Goal: Information Seeking & Learning: Learn about a topic

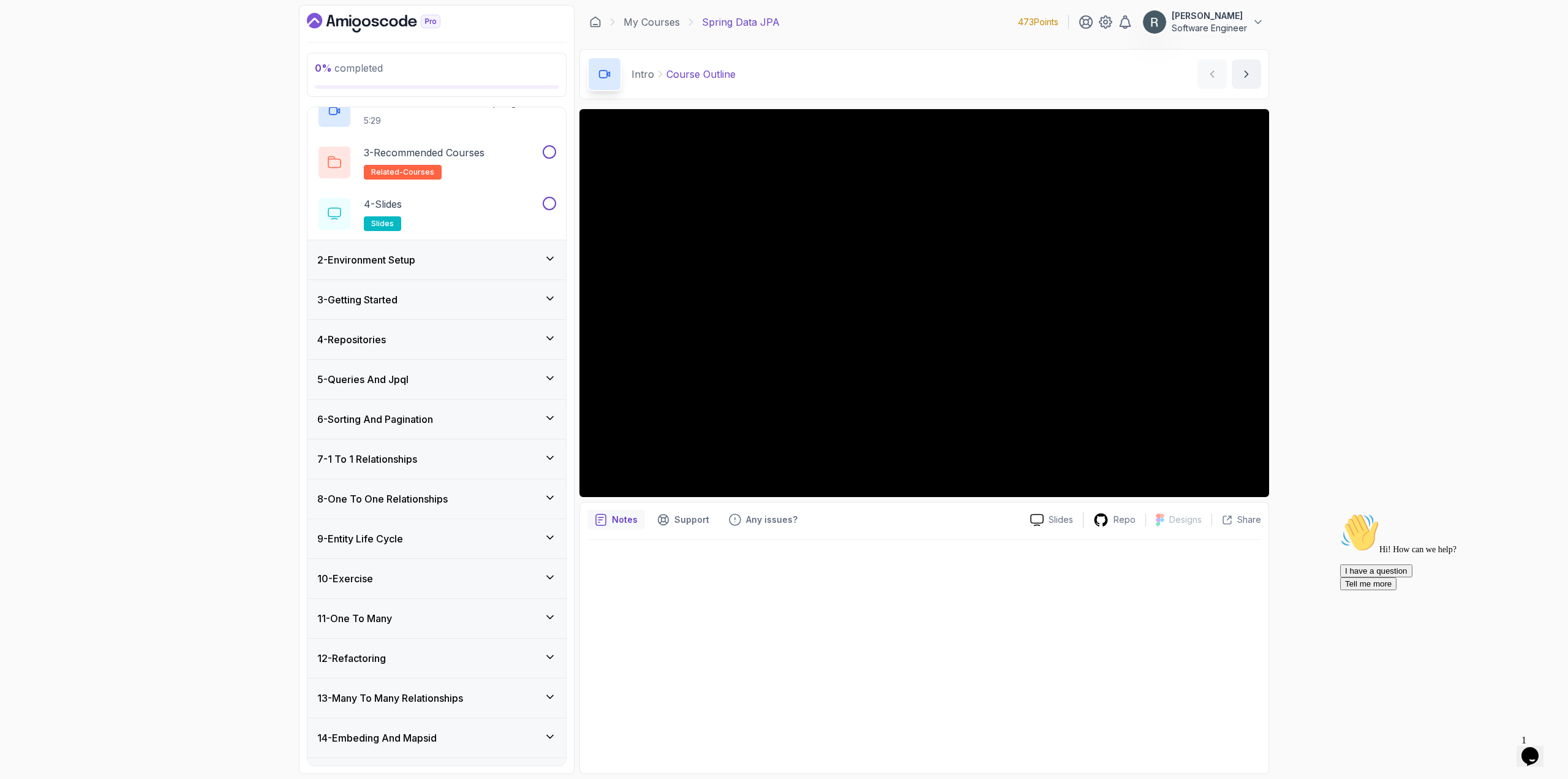
scroll to position [123, 0]
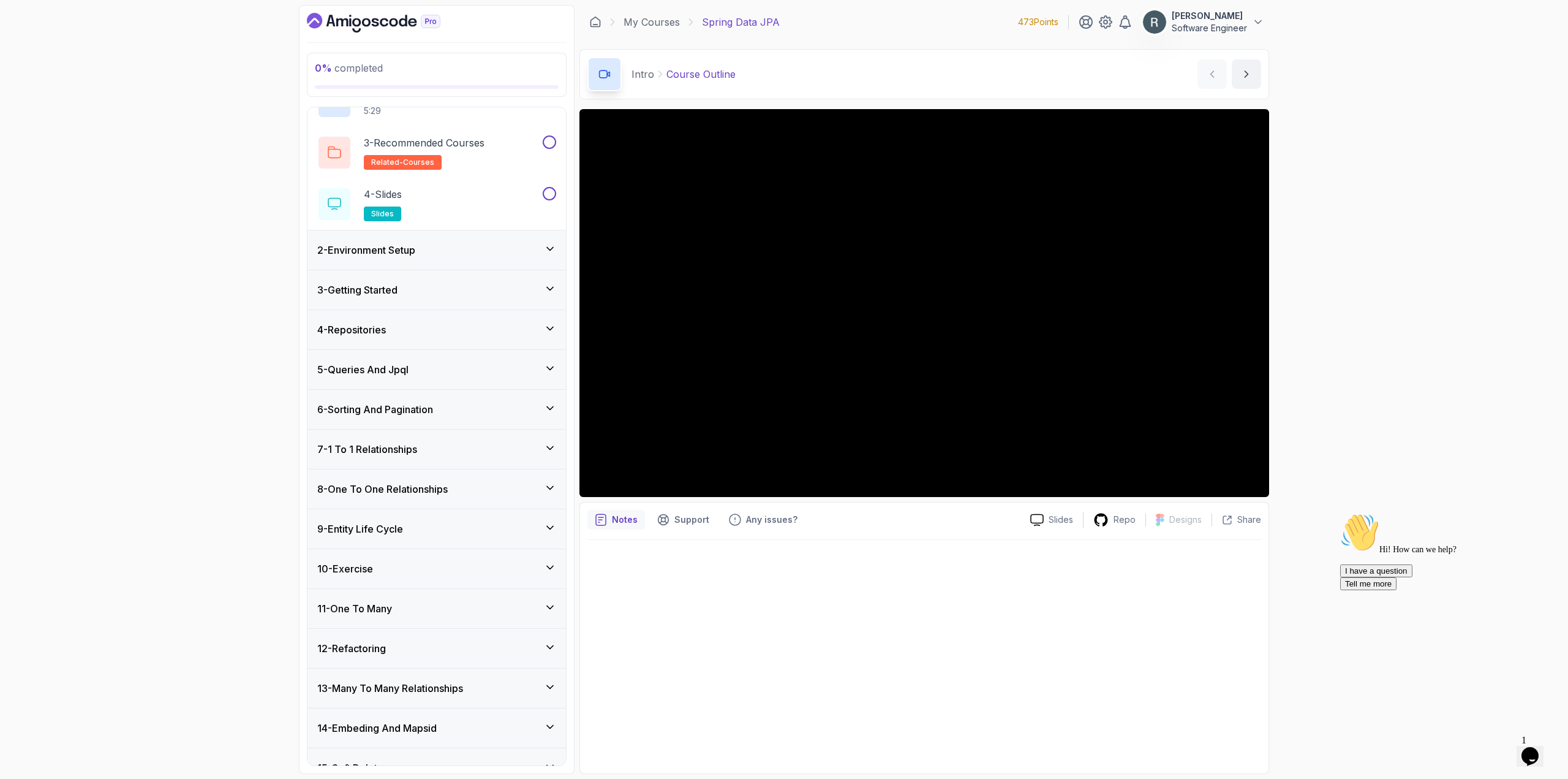
click at [447, 254] on div "2 - Environment Setup" at bounding box center [436, 250] width 239 height 15
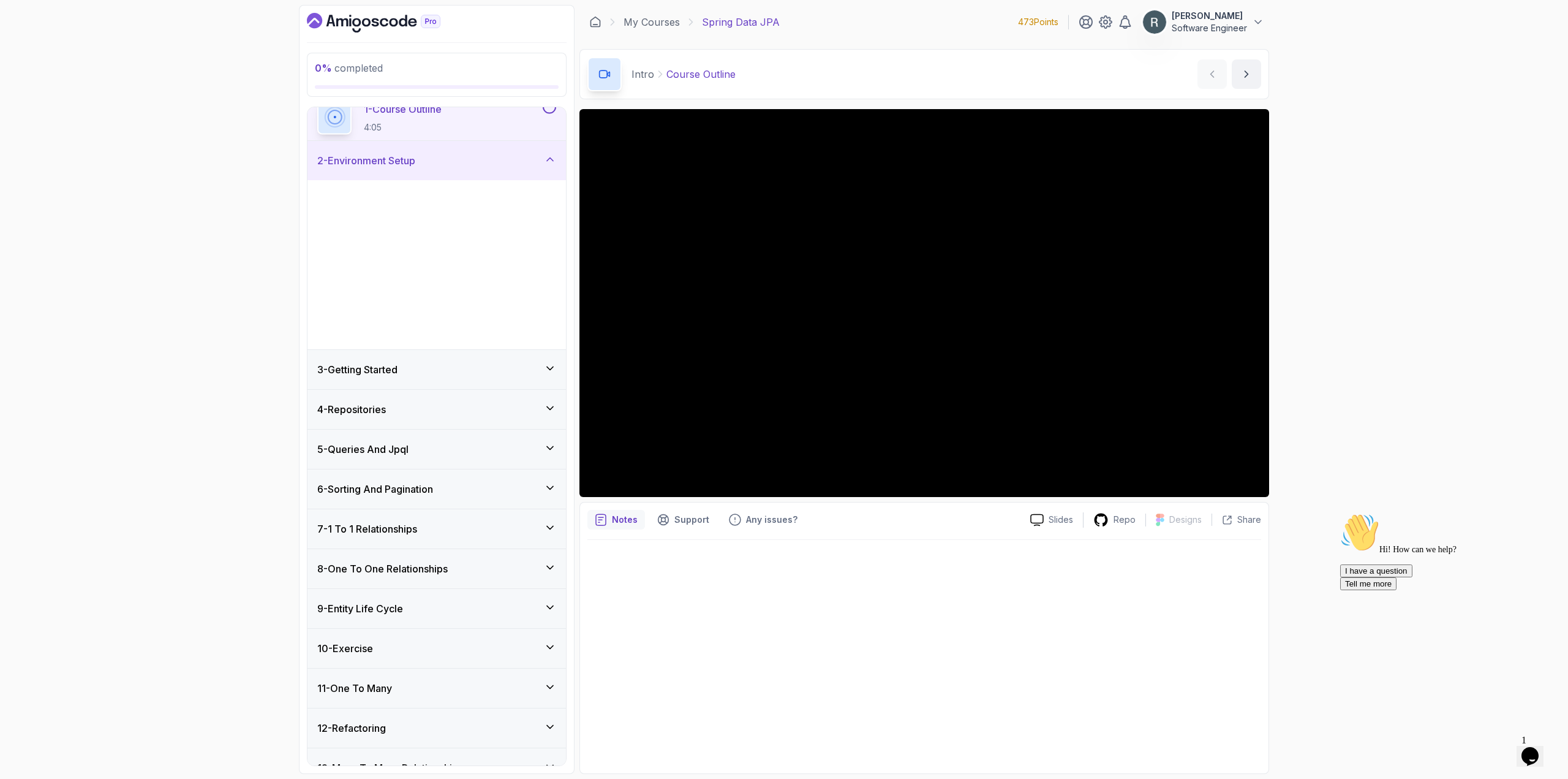
scroll to position [40, 0]
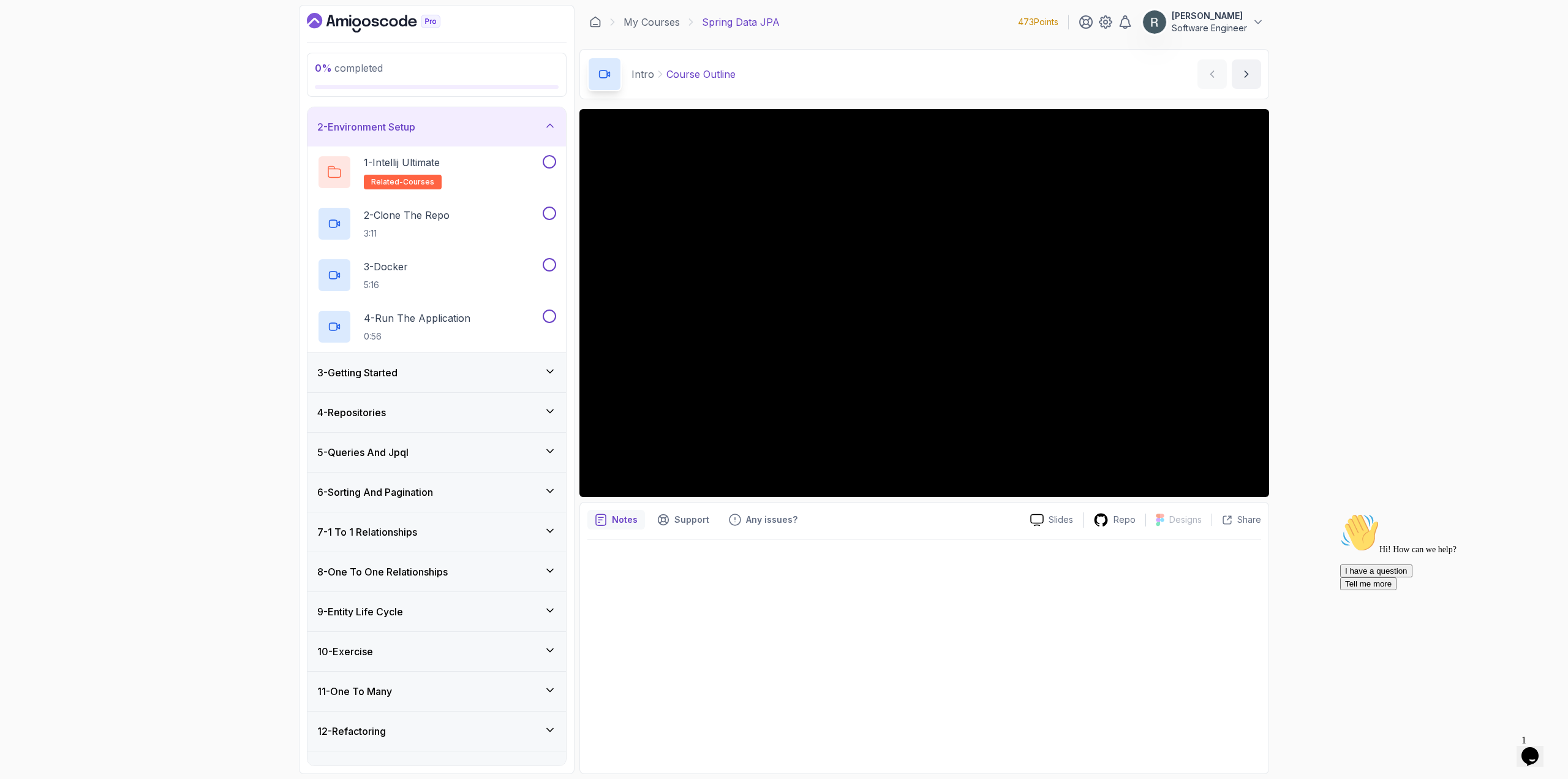
click at [485, 132] on div "2 - Environment Setup" at bounding box center [436, 127] width 239 height 15
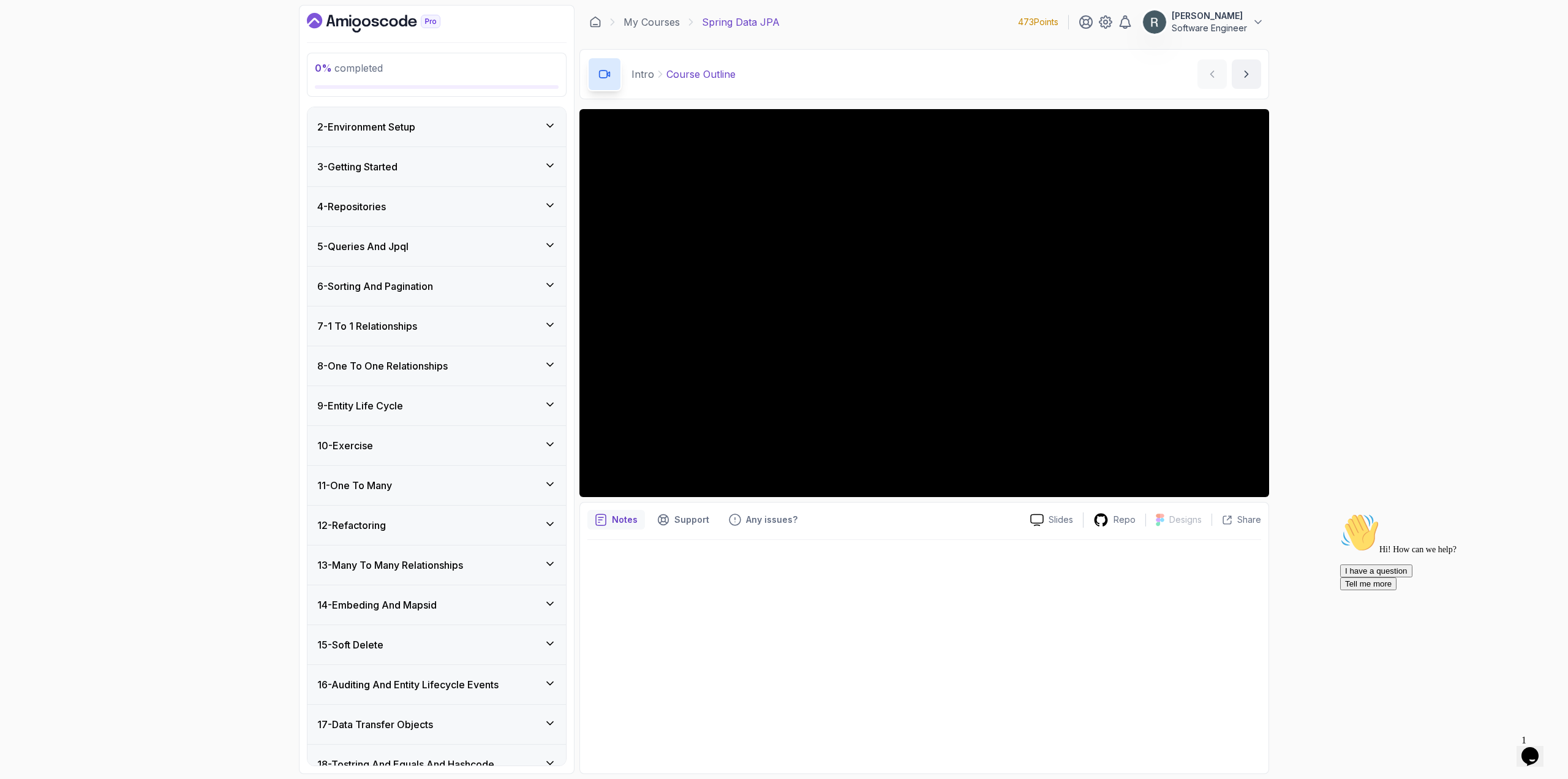
click at [459, 168] on div "3 - Getting Started" at bounding box center [436, 167] width 239 height 15
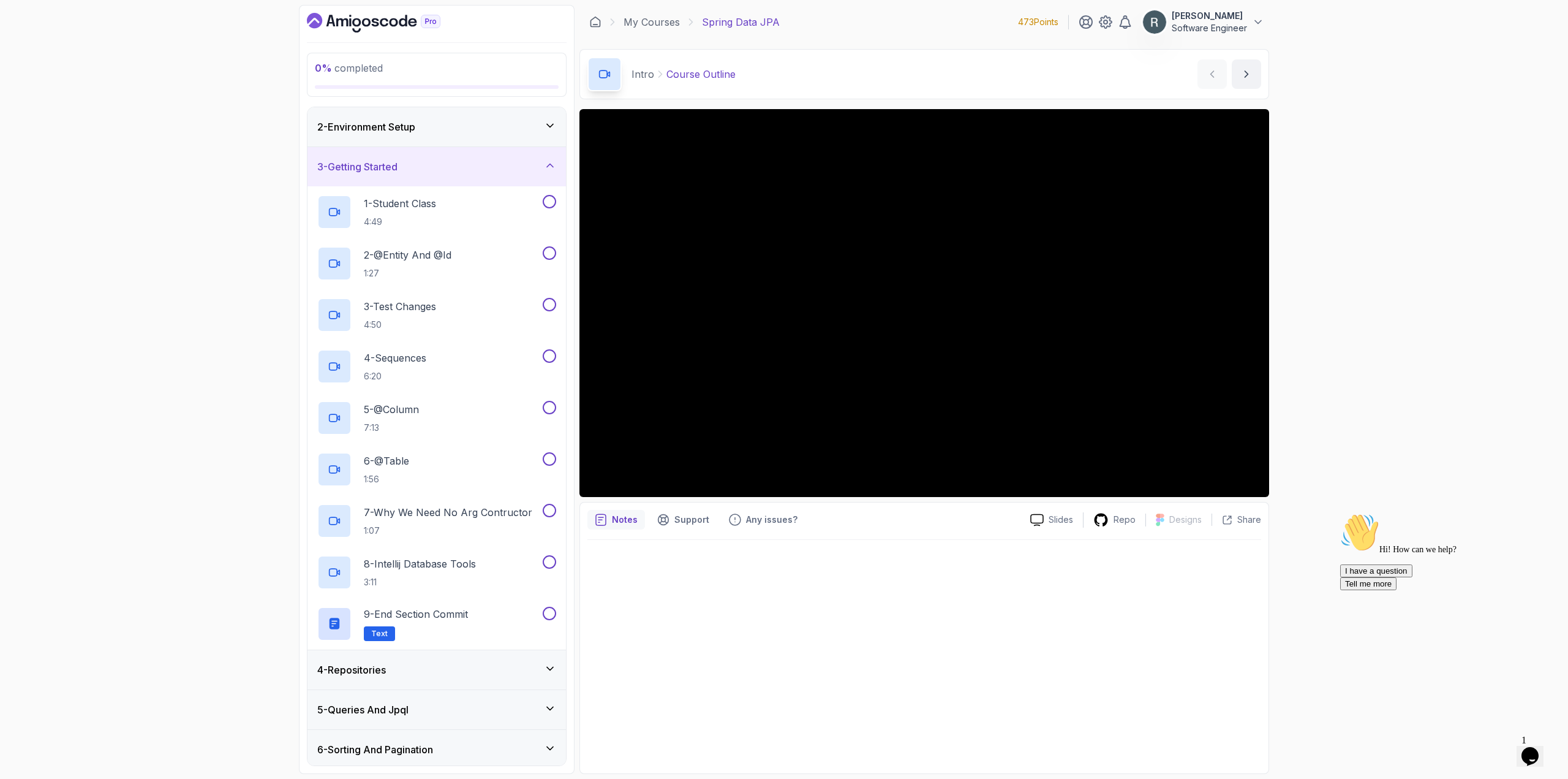
click at [457, 171] on div "3 - Getting Started" at bounding box center [436, 167] width 239 height 15
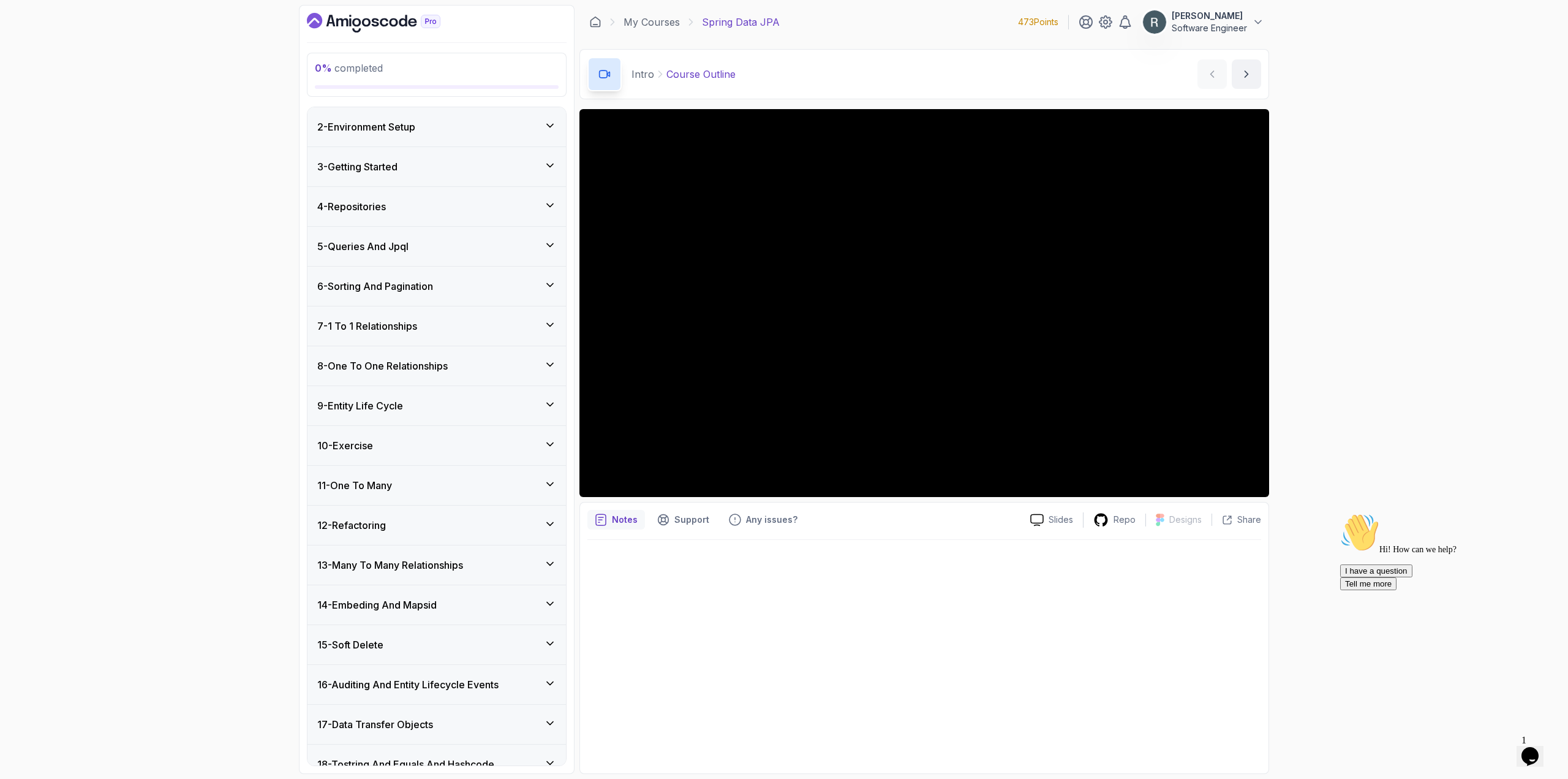
click at [460, 209] on div "4 - Repositories" at bounding box center [436, 207] width 239 height 15
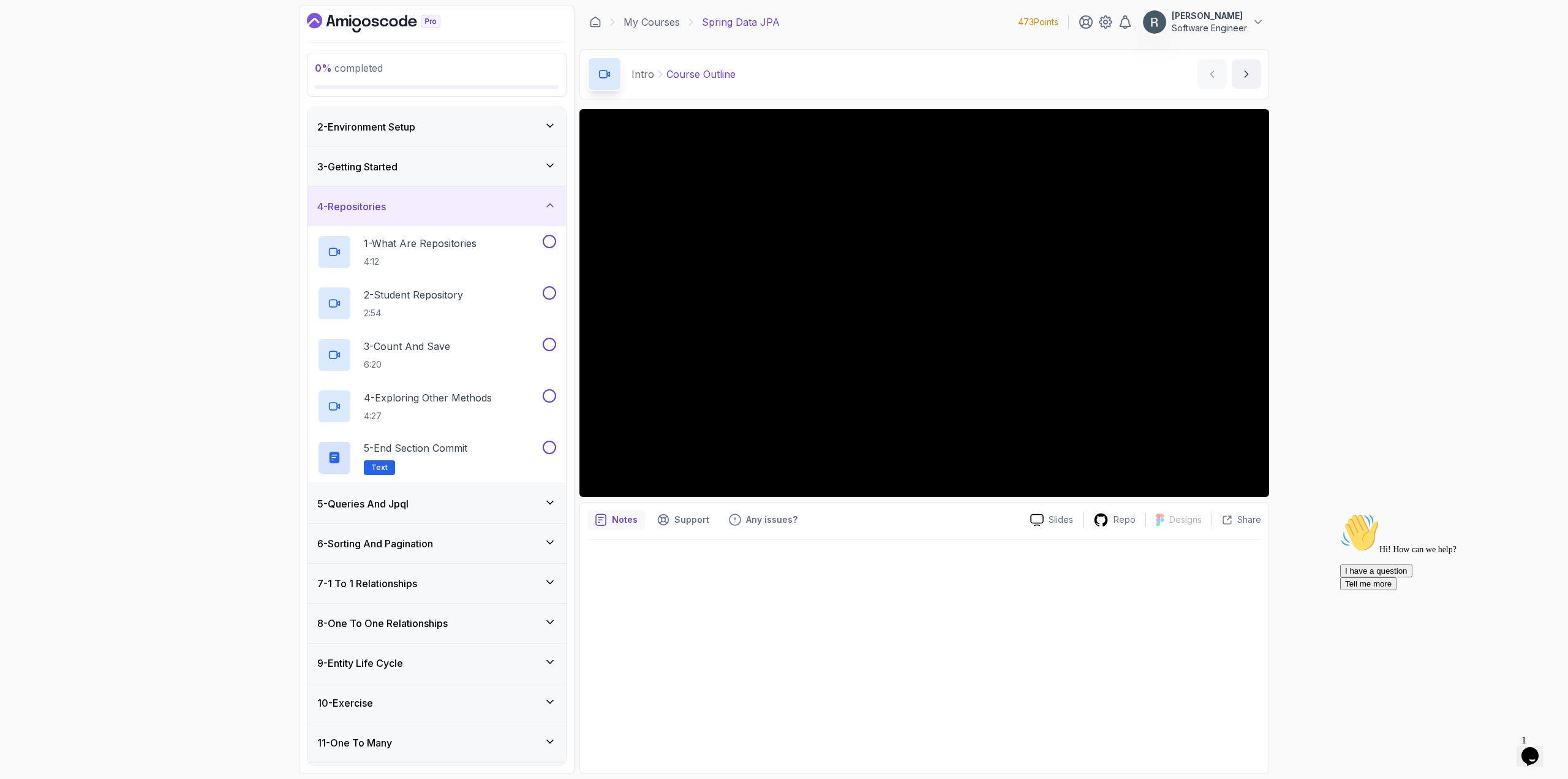
click at [459, 212] on div "4 - Repositories" at bounding box center [436, 207] width 239 height 15
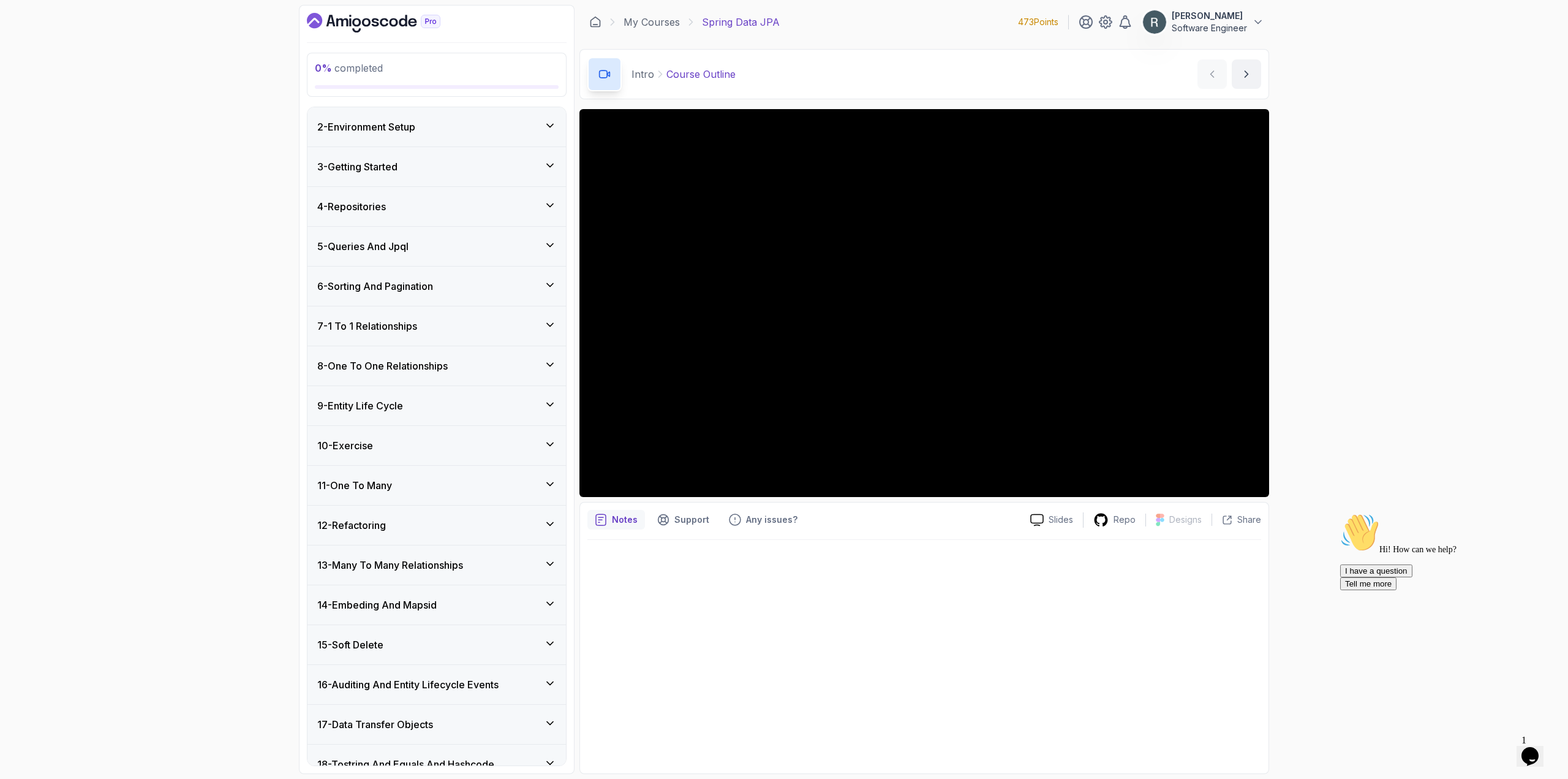
click at [457, 255] on div "5 - Queries And Jpql" at bounding box center [437, 246] width 259 height 40
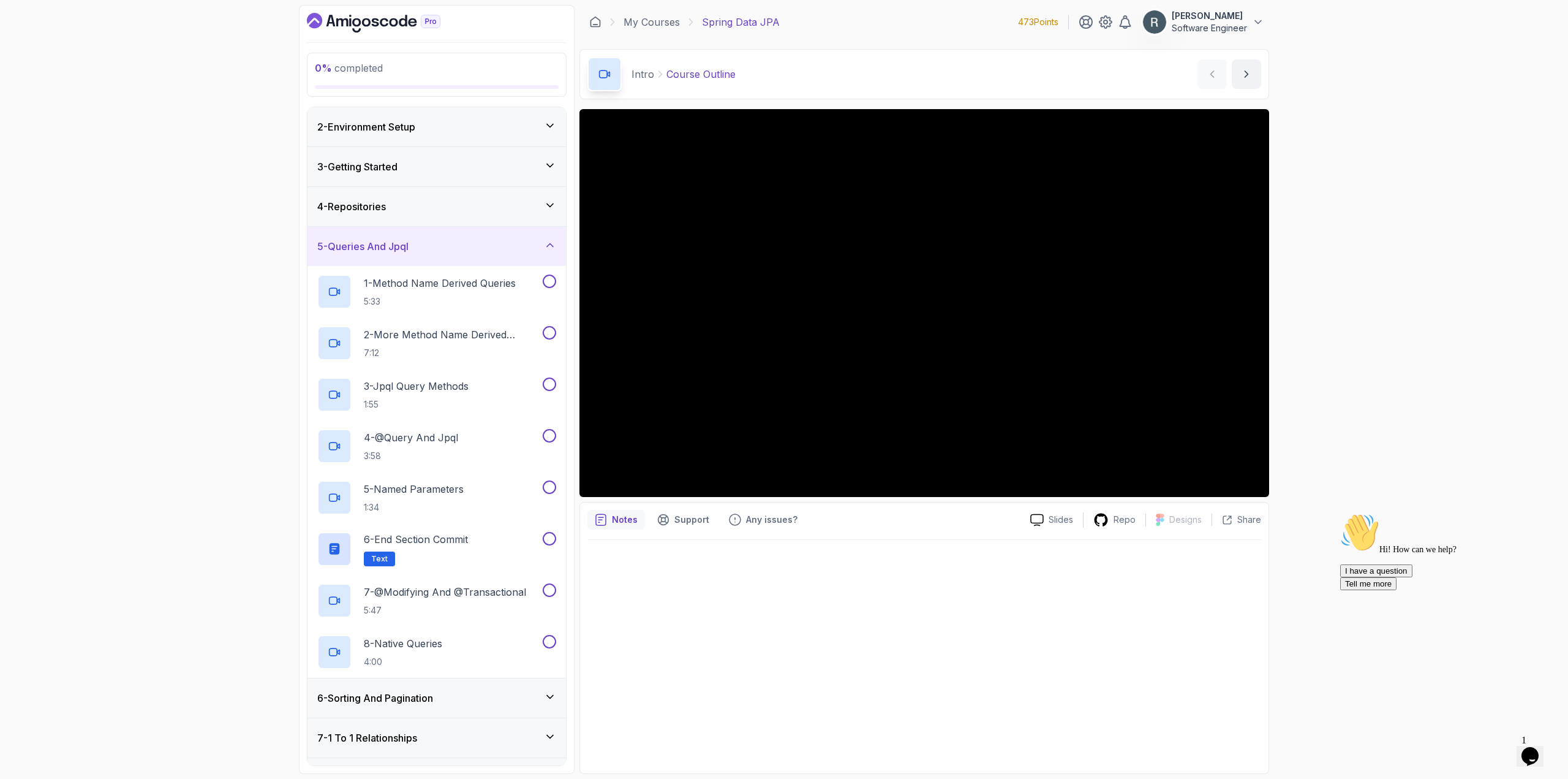
click at [455, 250] on div "5 - Queries And Jpql" at bounding box center [436, 246] width 239 height 15
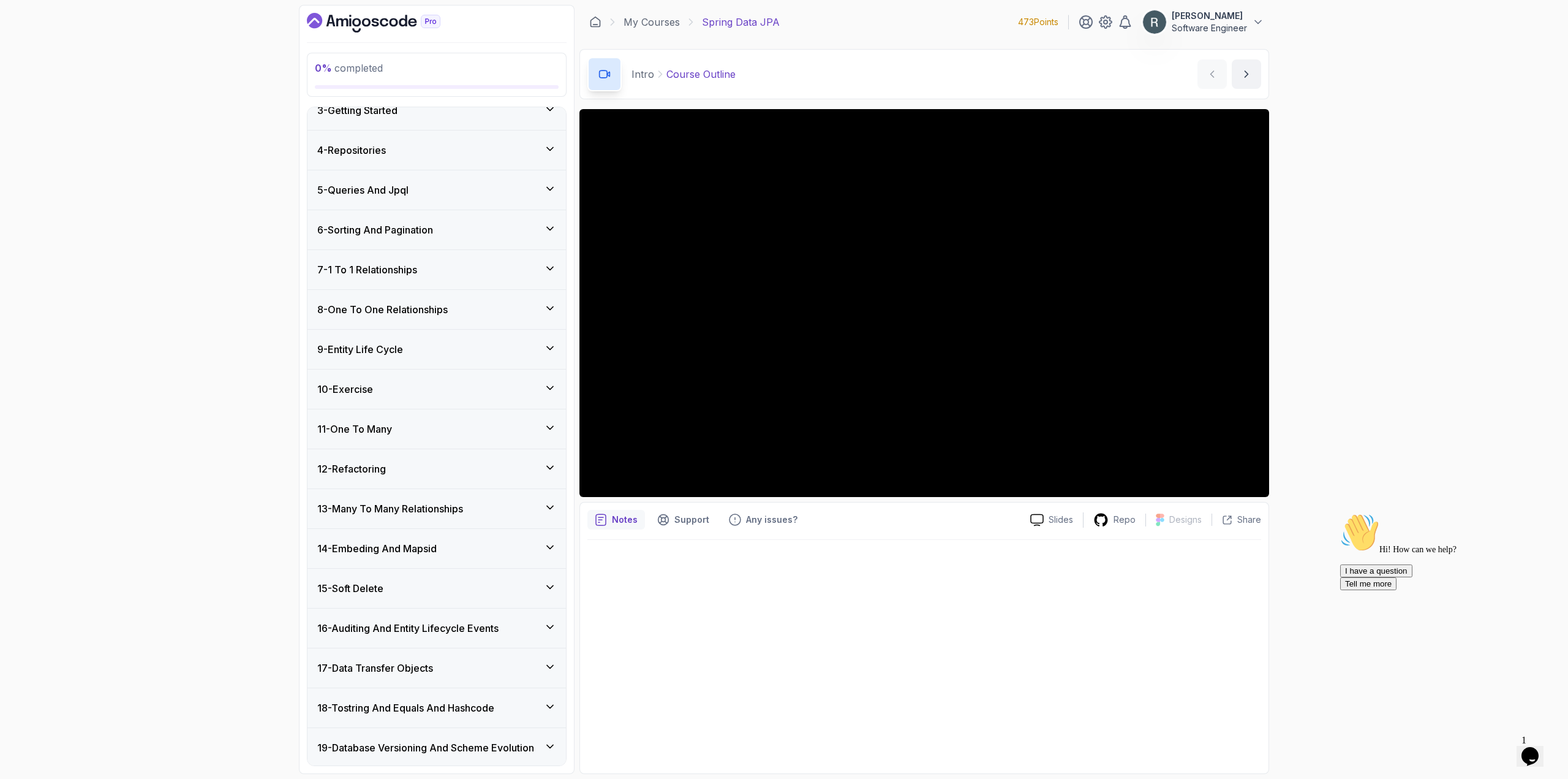
scroll to position [101, 0]
click at [458, 224] on div "6 - Sorting And Pagination" at bounding box center [436, 225] width 239 height 15
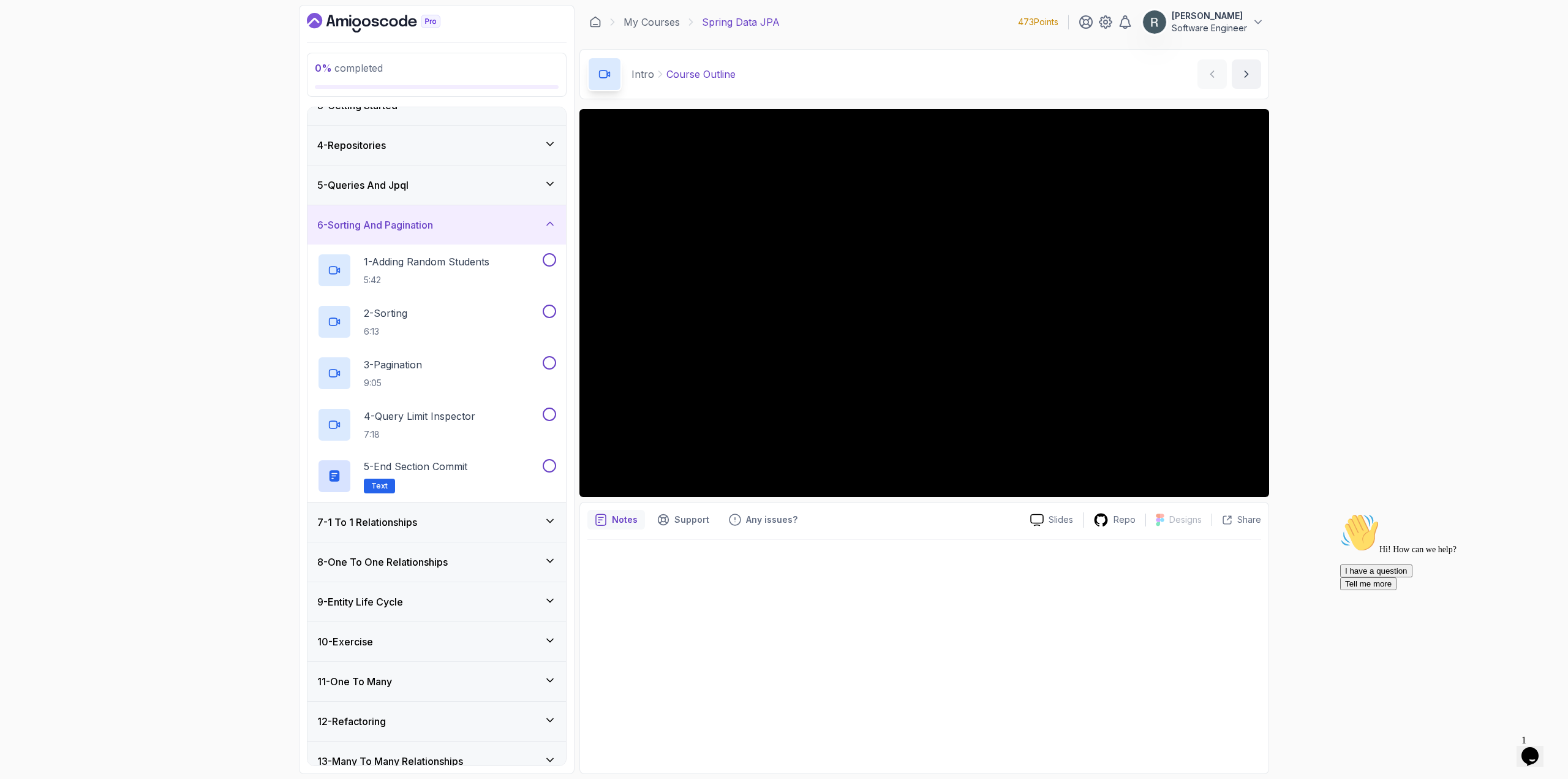
click at [458, 224] on div "6 - Sorting And Pagination" at bounding box center [436, 225] width 239 height 15
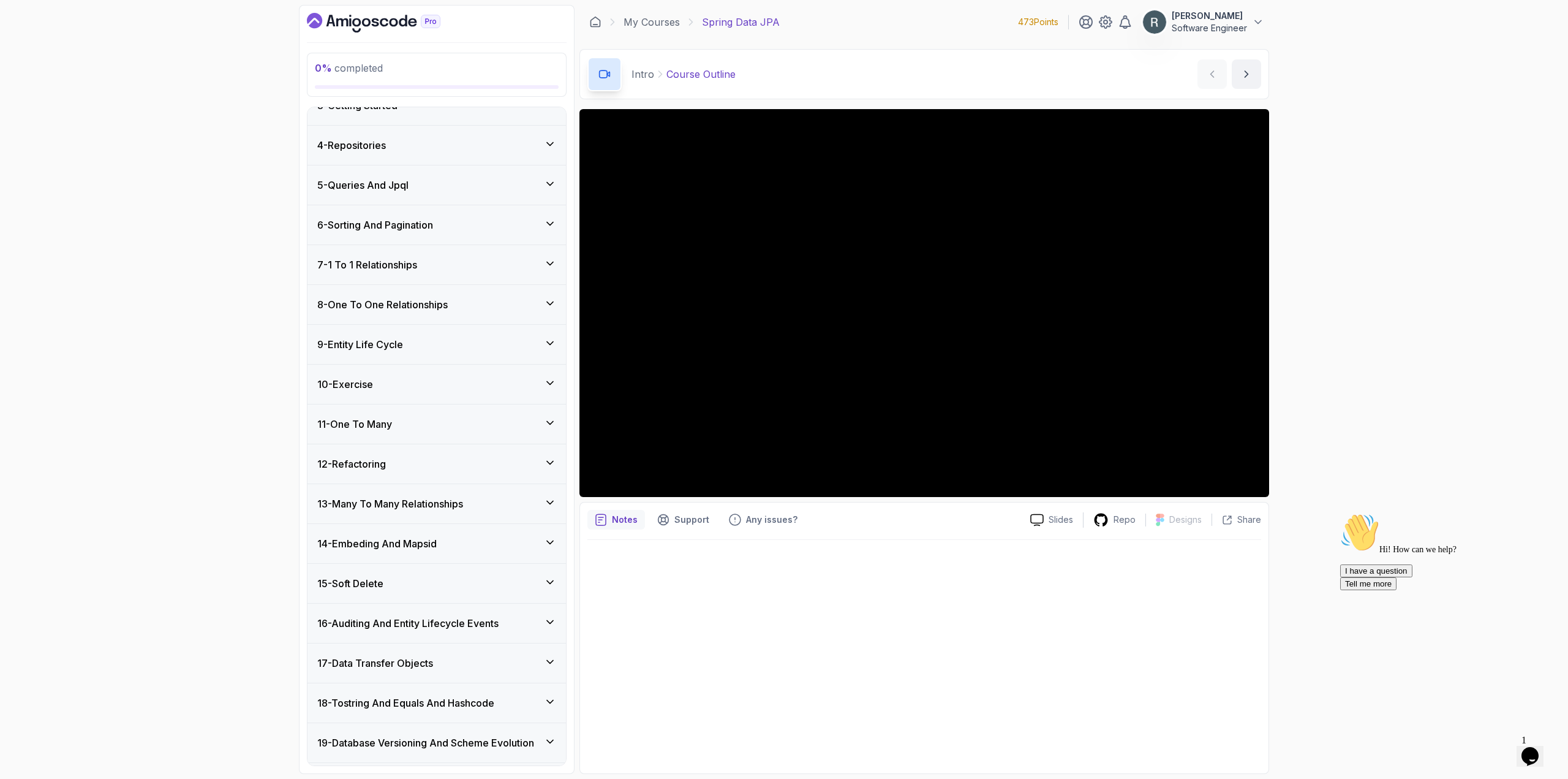
click at [442, 267] on div "7 - 1 To 1 Relationships" at bounding box center [436, 265] width 239 height 15
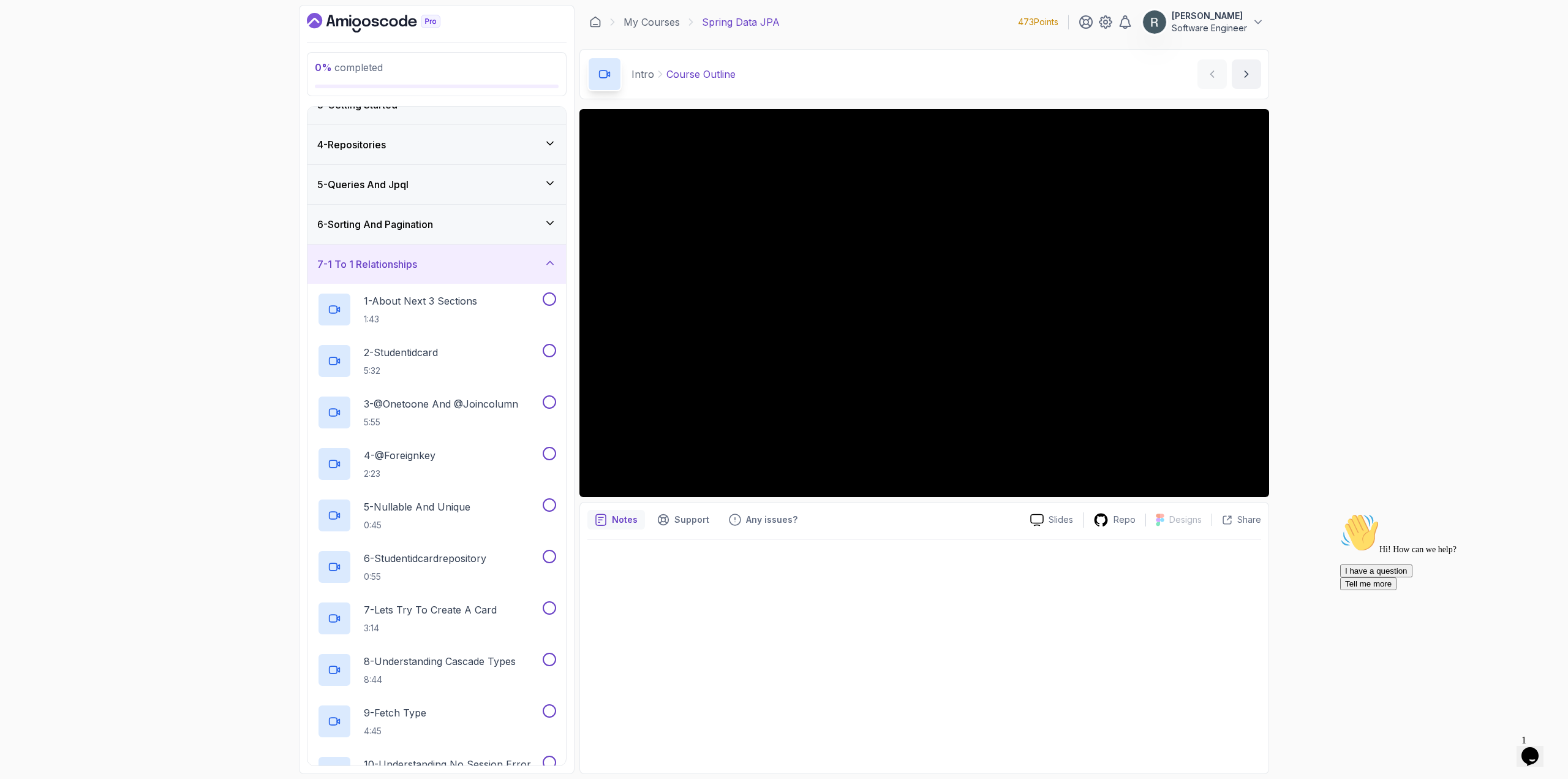
click at [442, 267] on div "7 - 1 To 1 Relationships" at bounding box center [436, 264] width 239 height 15
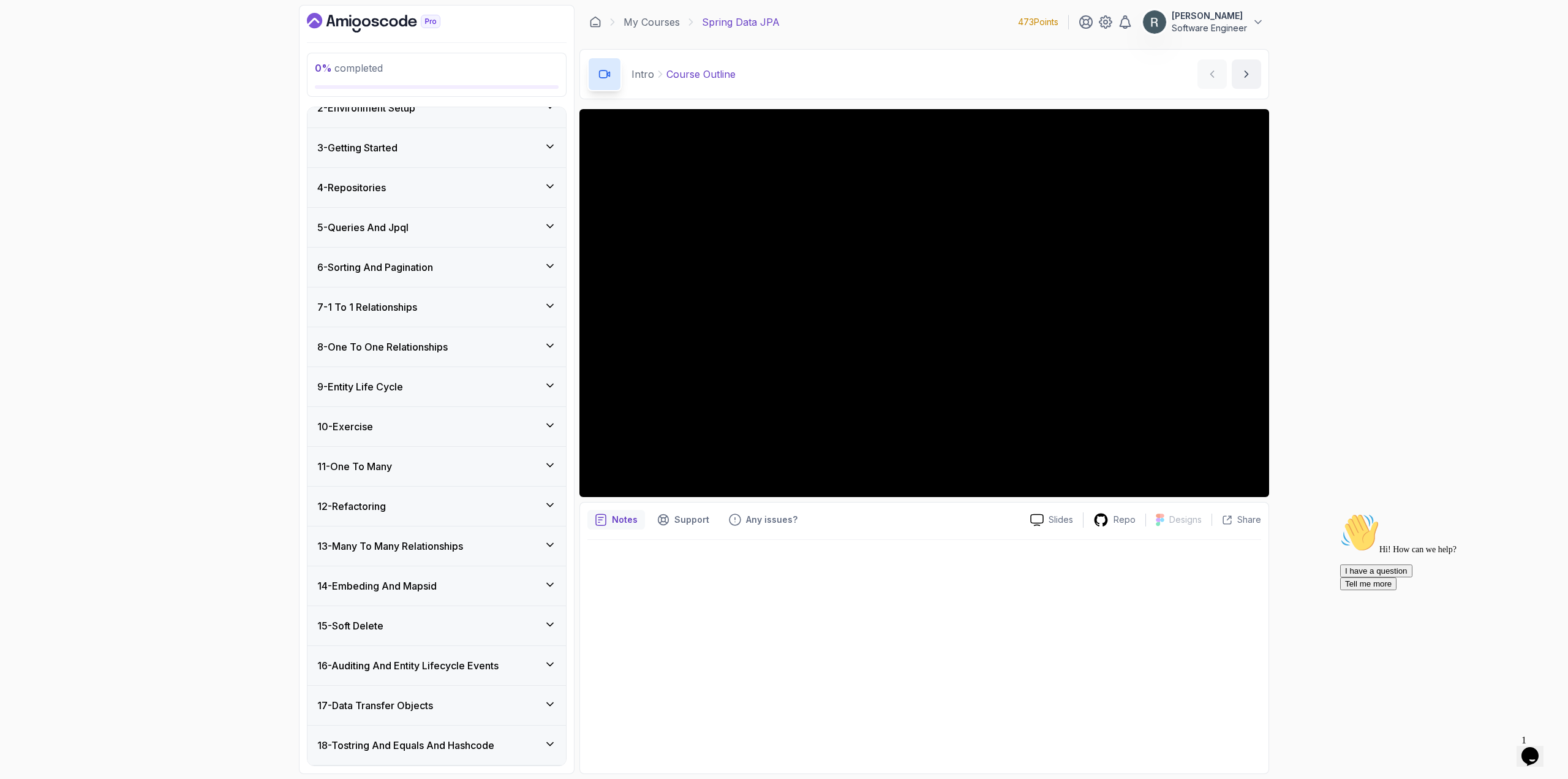
scroll to position [0, 0]
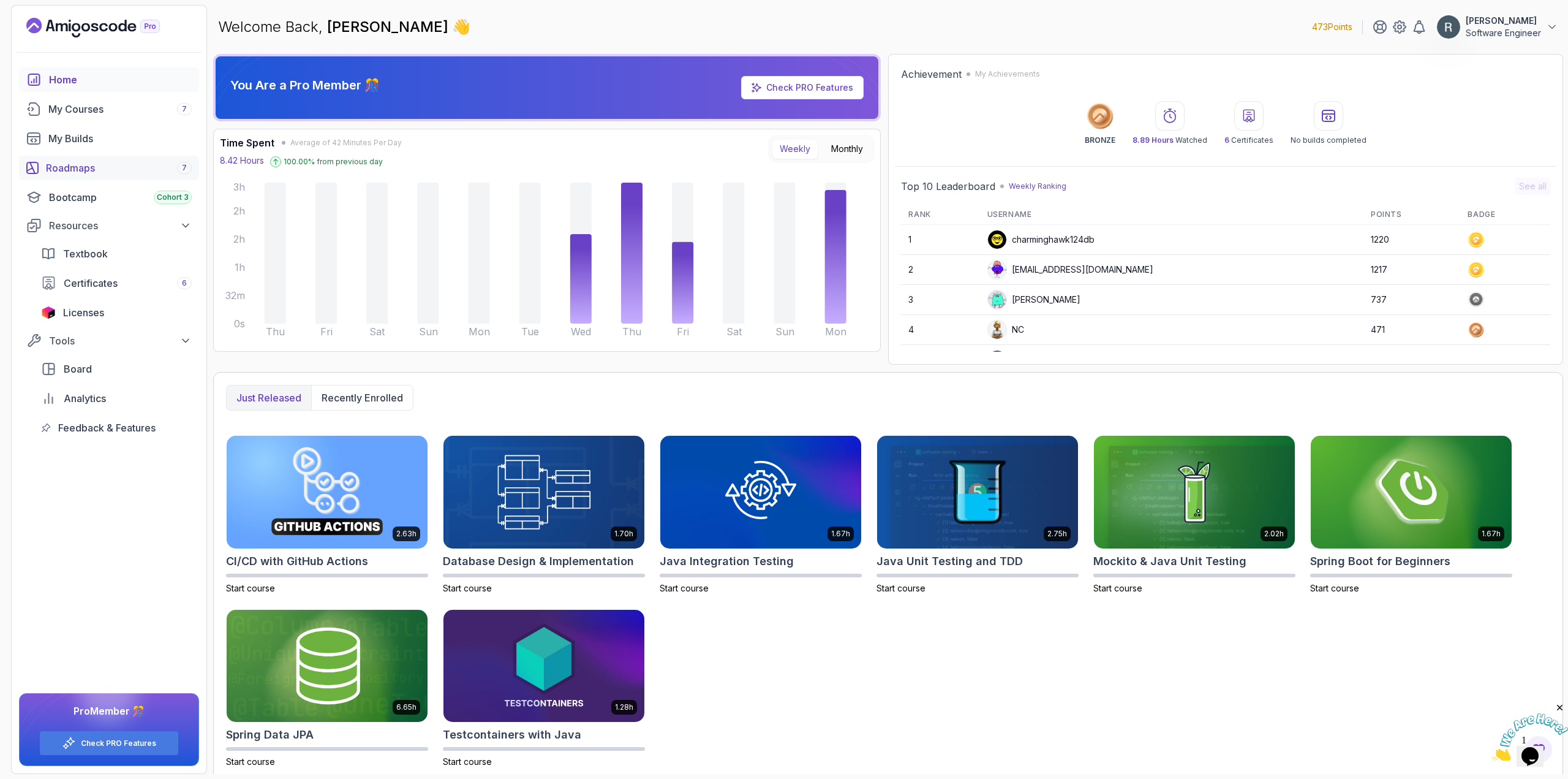
click at [95, 171] on div "Roadmaps 7" at bounding box center [119, 168] width 145 height 15
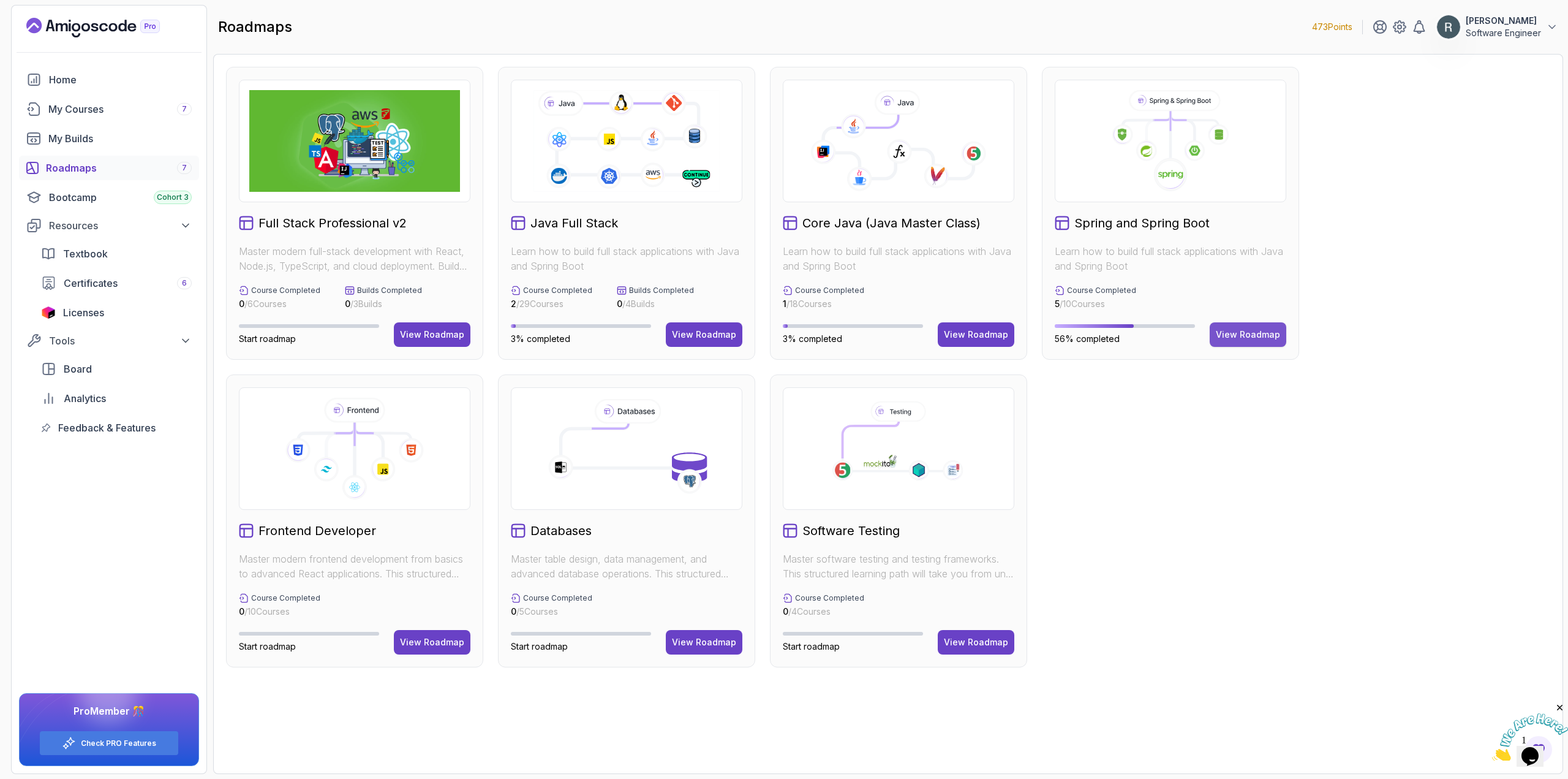
click at [1243, 339] on div "View Roadmap" at bounding box center [1248, 334] width 64 height 12
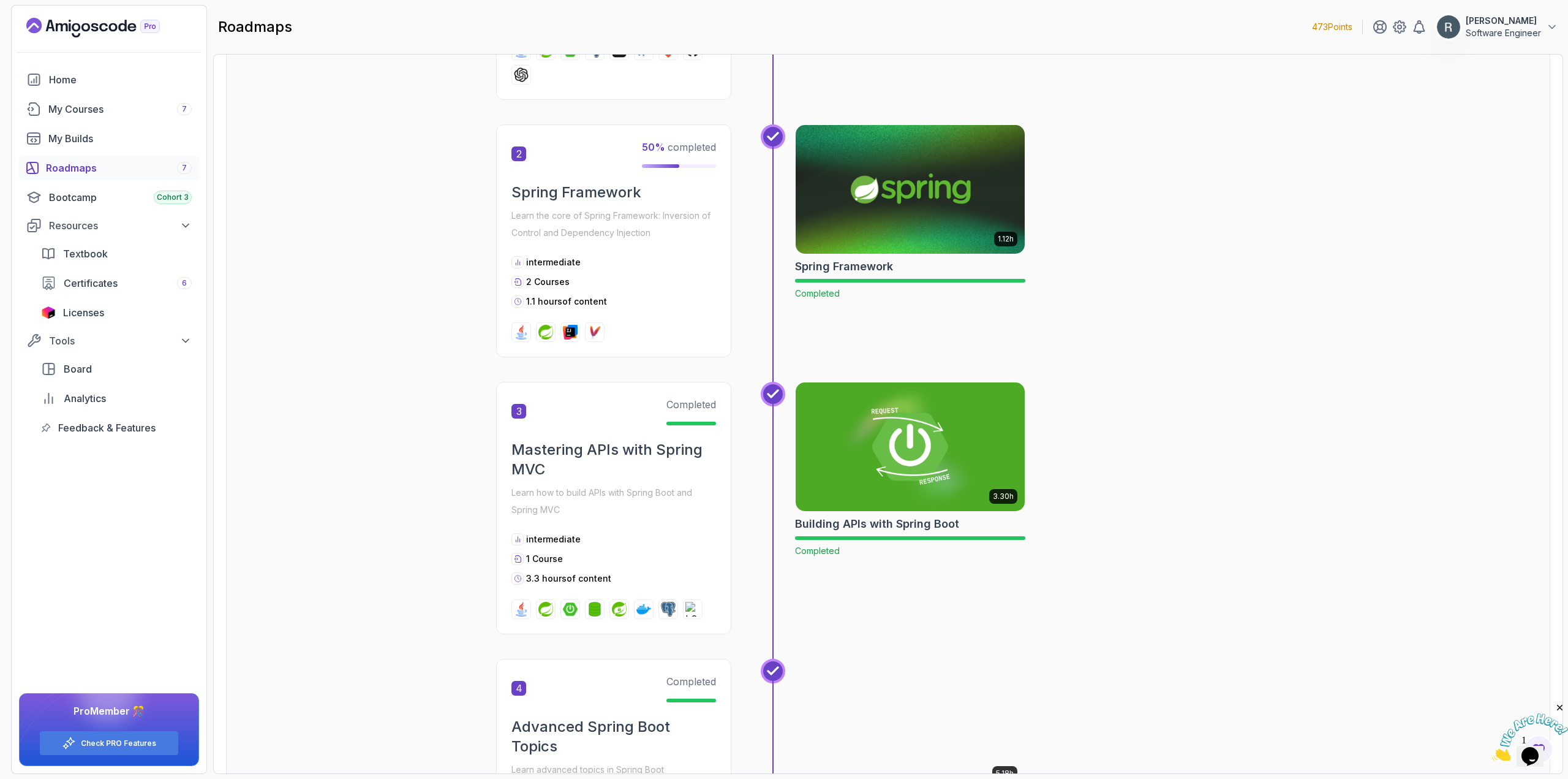
scroll to position [429, 0]
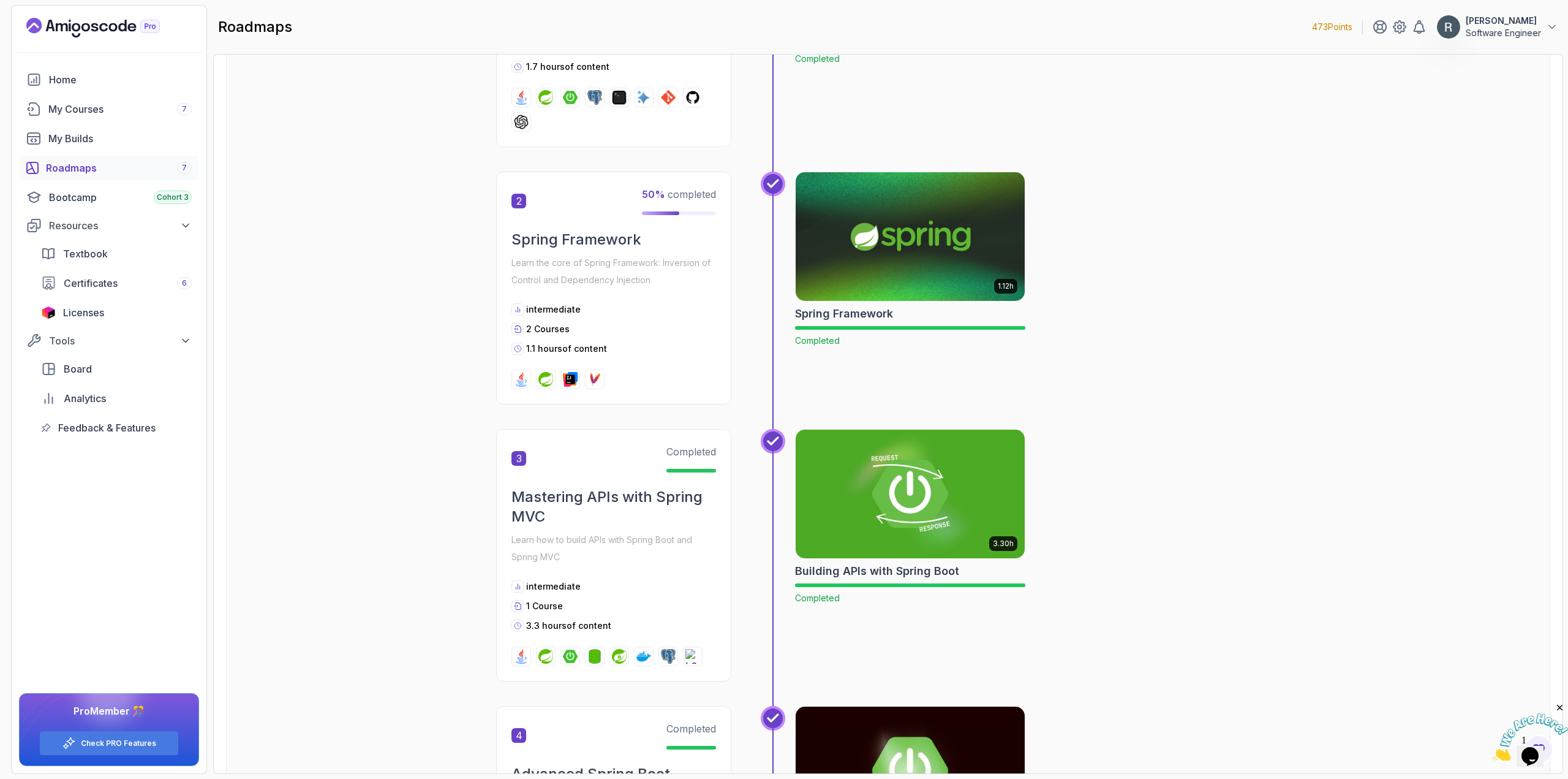
click at [1163, 276] on div "1.12h Spring Framework Completed" at bounding box center [1037, 288] width 485 height 233
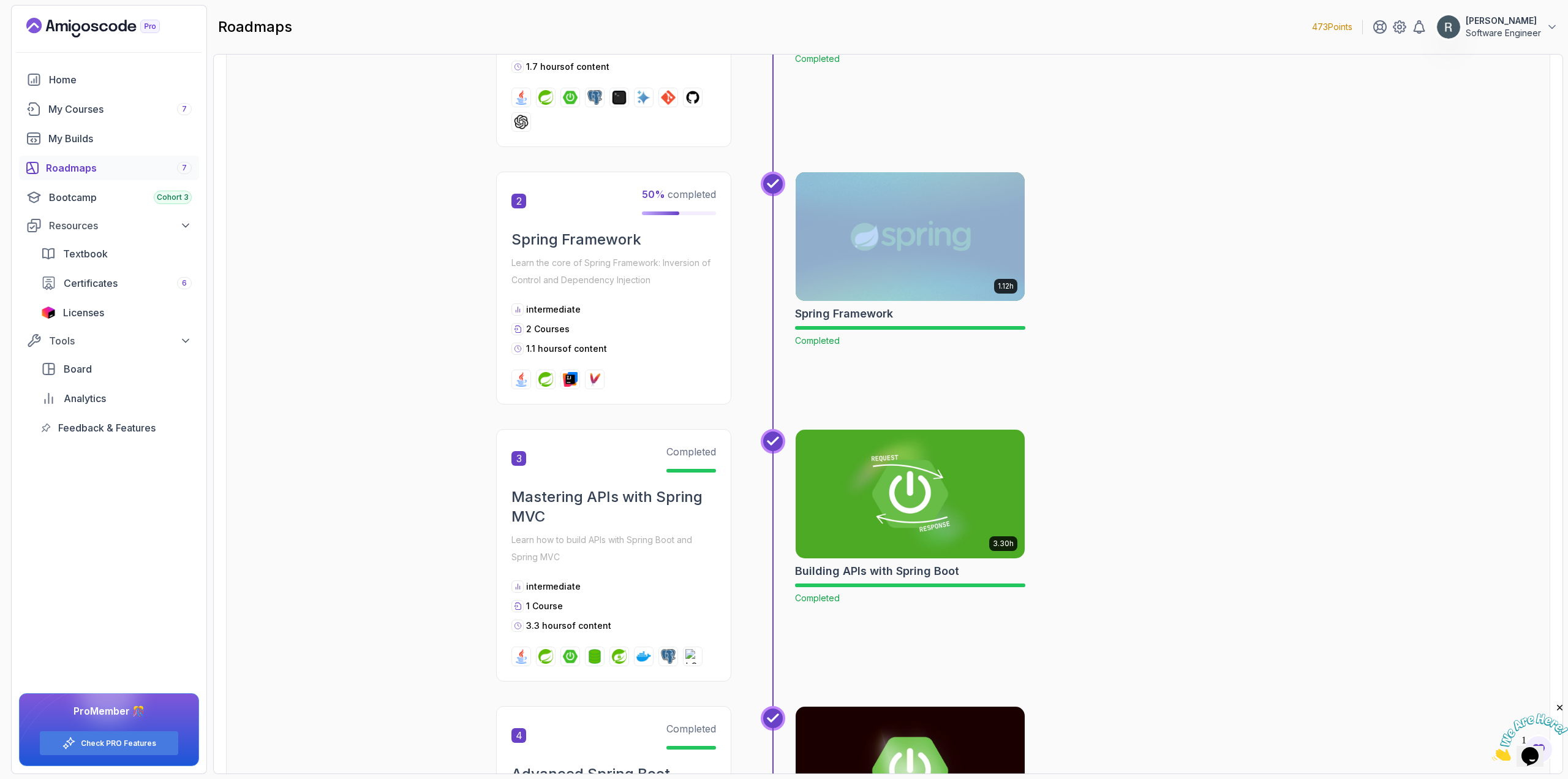
click at [1163, 276] on div "1.12h Spring Framework Completed" at bounding box center [1037, 288] width 485 height 233
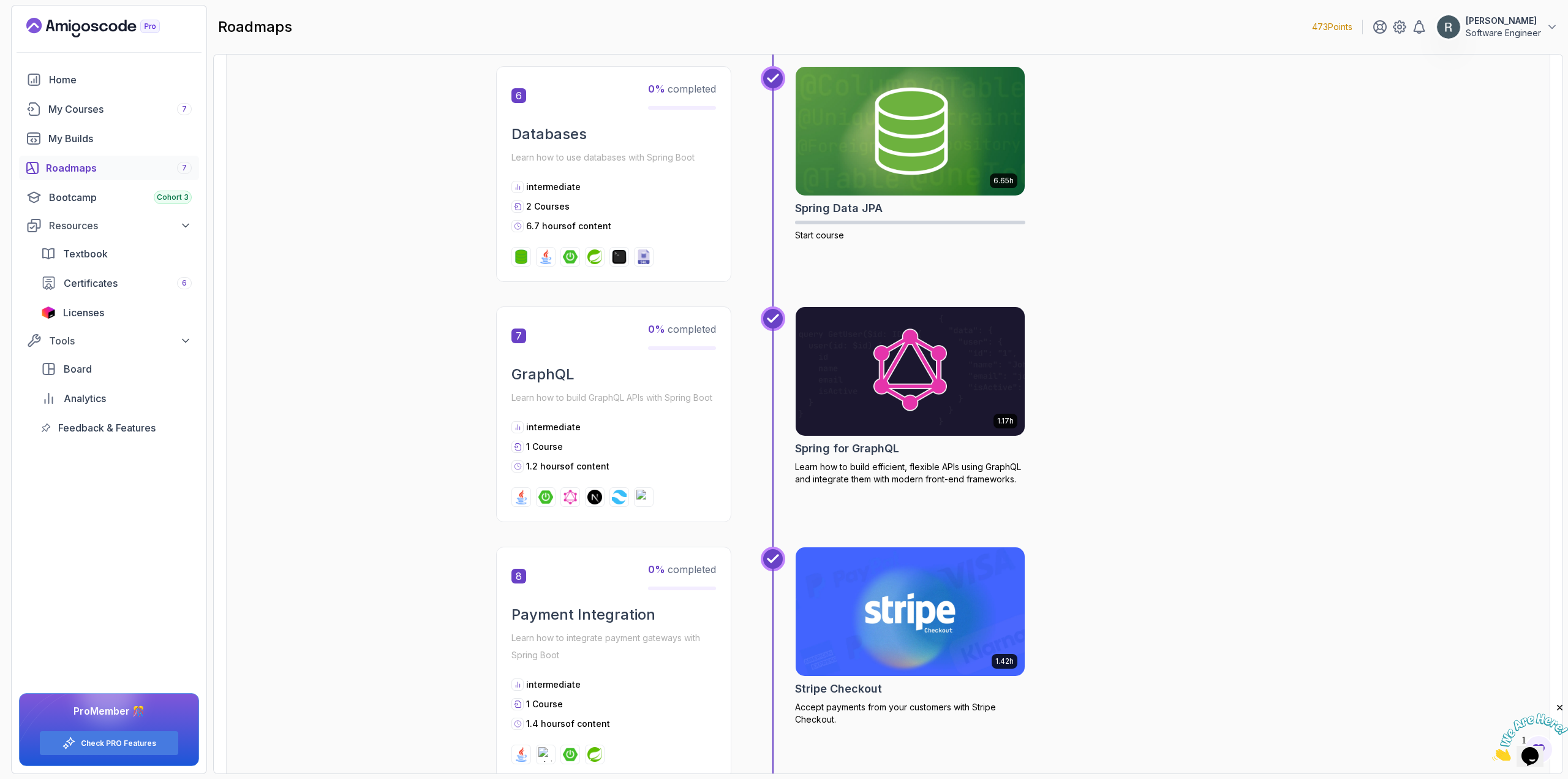
scroll to position [1588, 0]
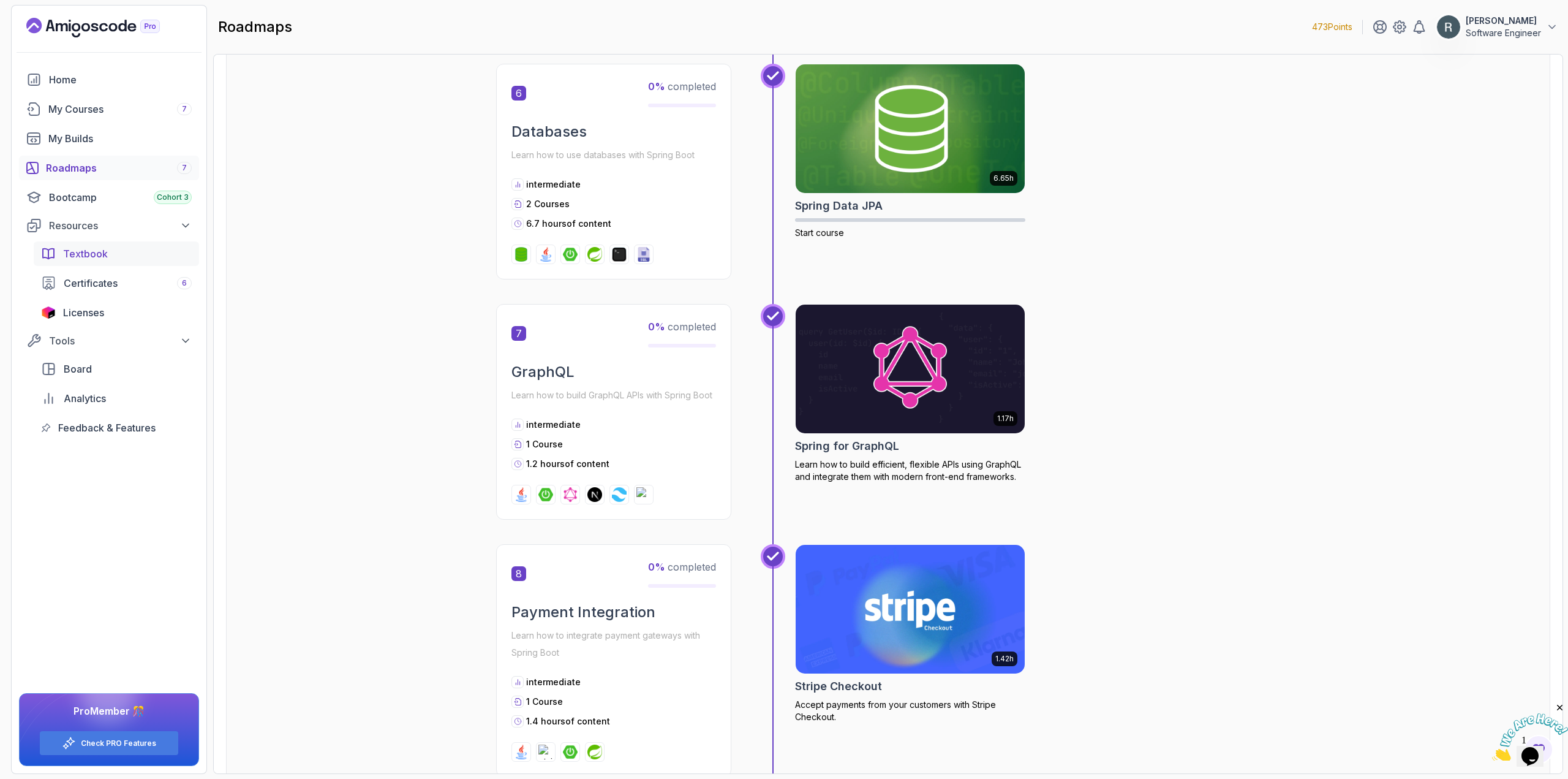
click at [123, 258] on div "Textbook" at bounding box center [127, 254] width 128 height 15
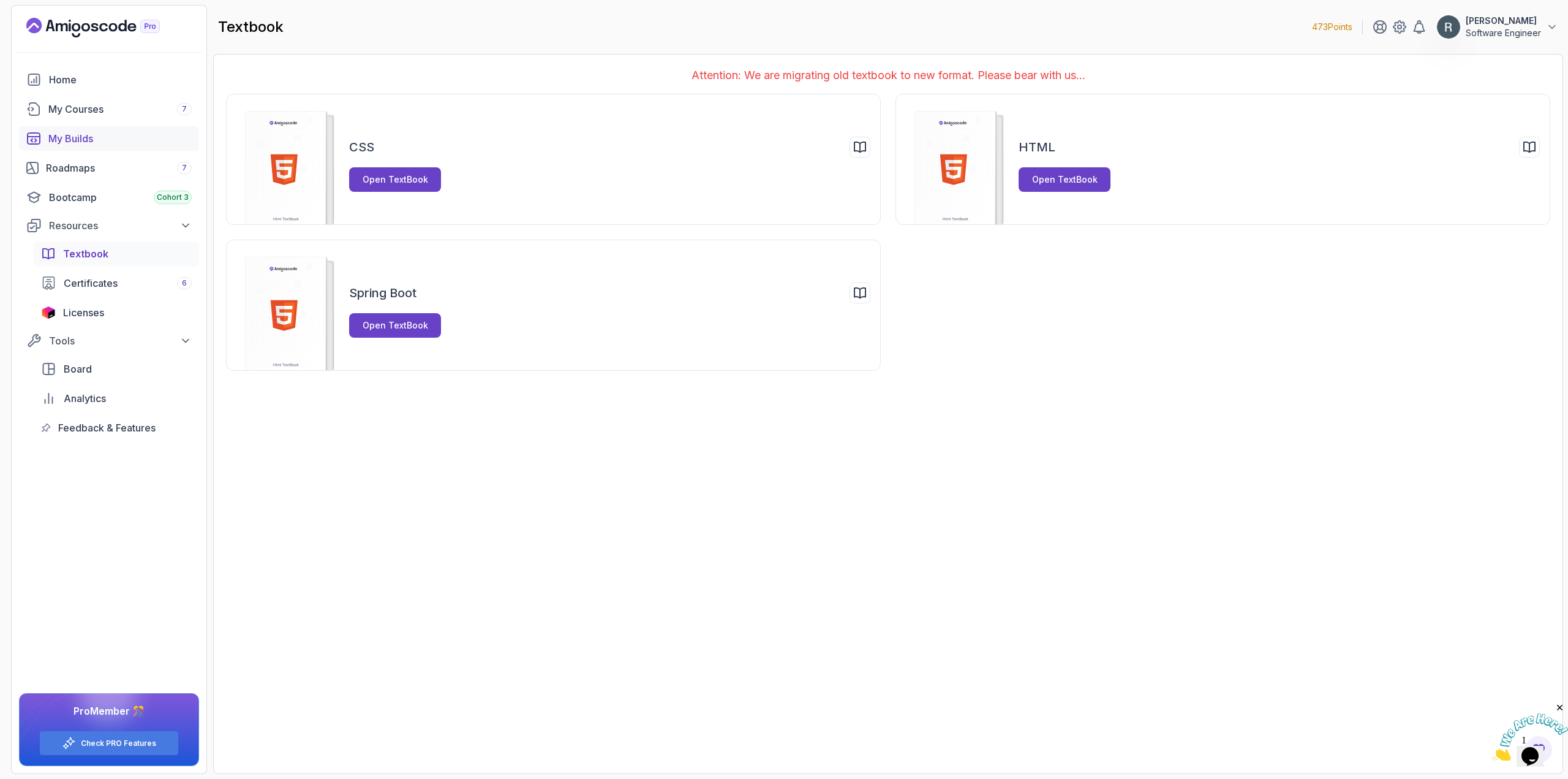
click at [129, 144] on div "My Builds" at bounding box center [120, 139] width 143 height 15
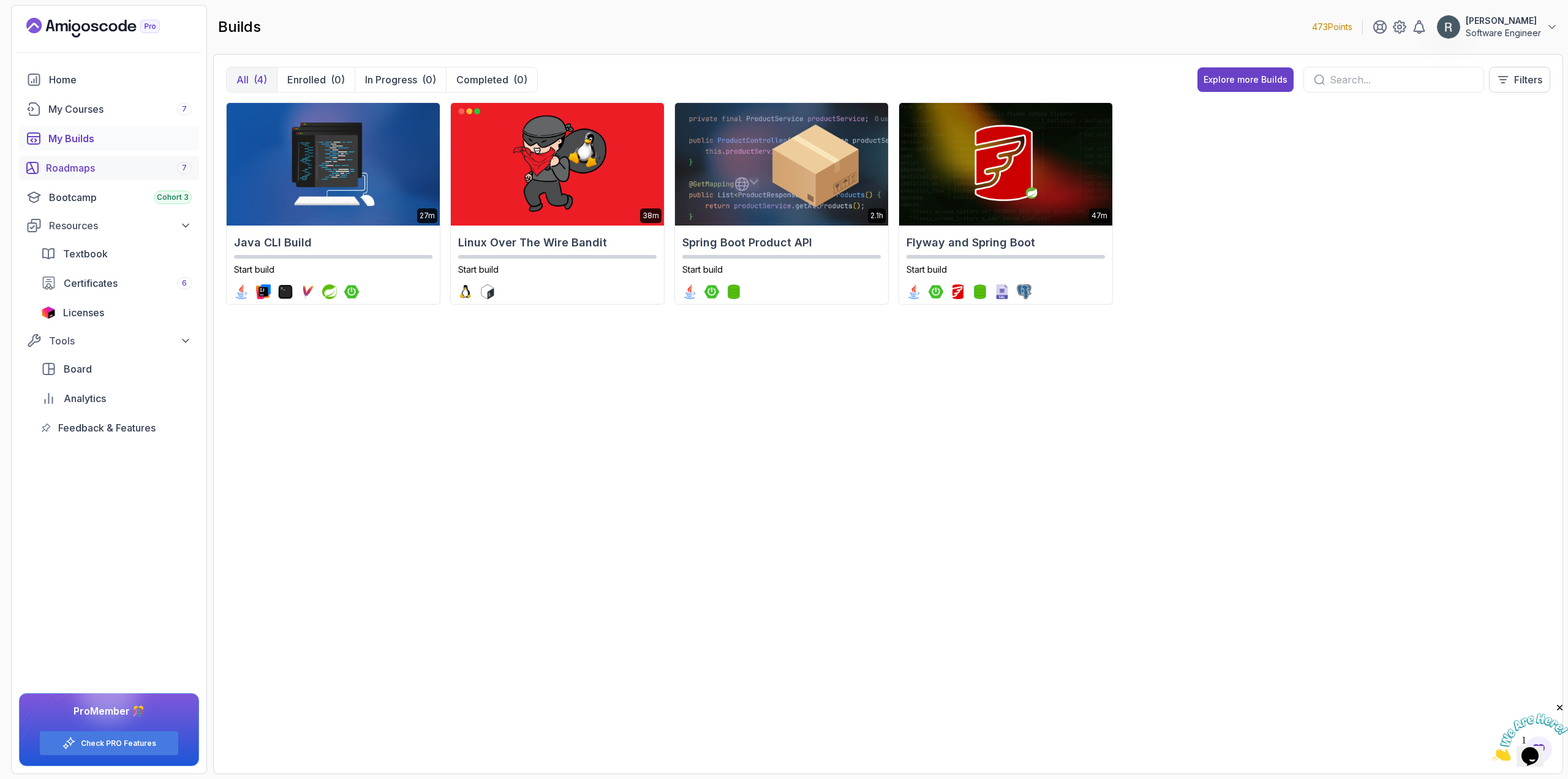
click at [76, 163] on div "Roadmaps 7" at bounding box center [119, 168] width 145 height 15
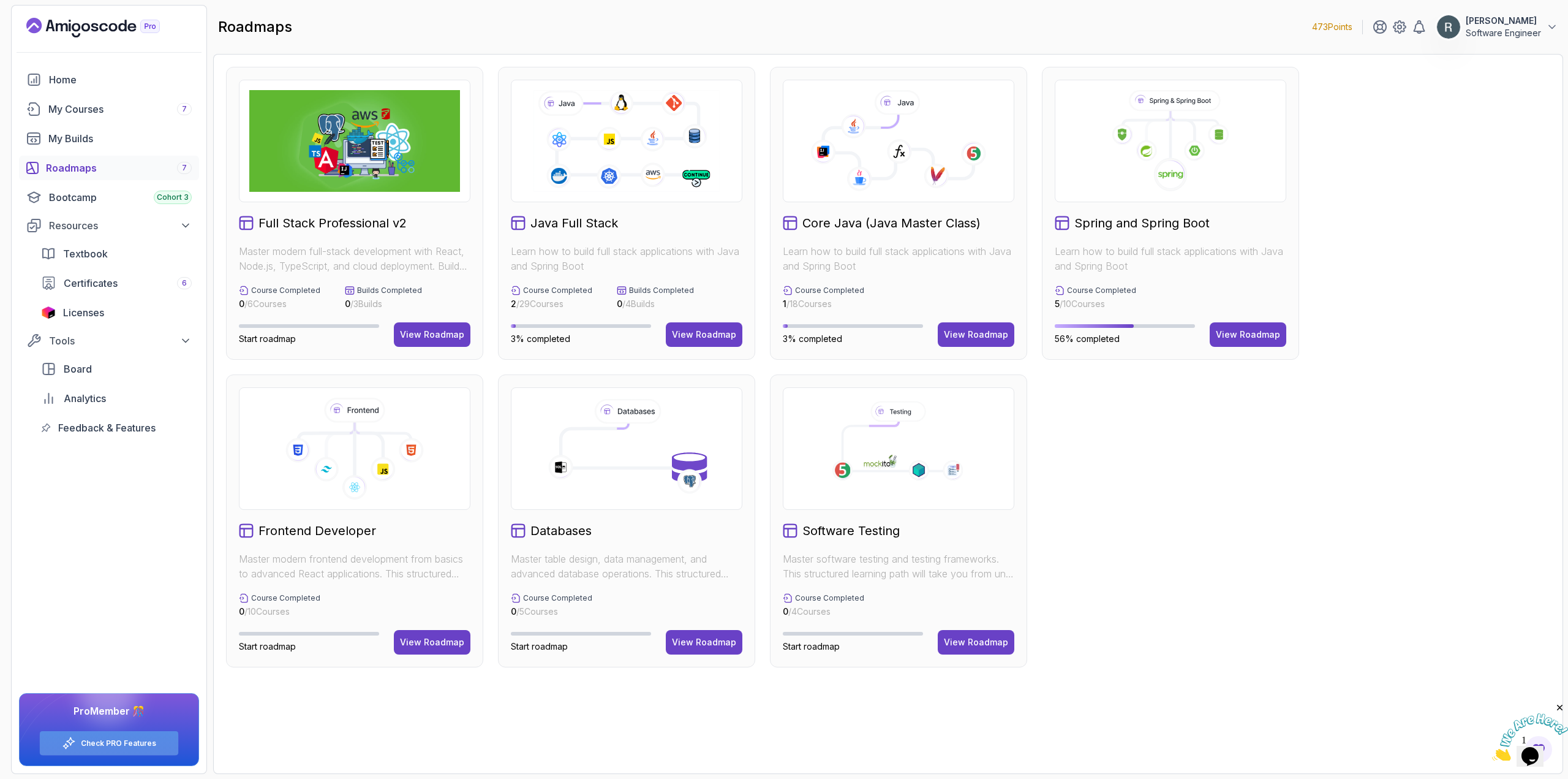
click at [93, 744] on link "Check PRO Features" at bounding box center [119, 743] width 76 height 9
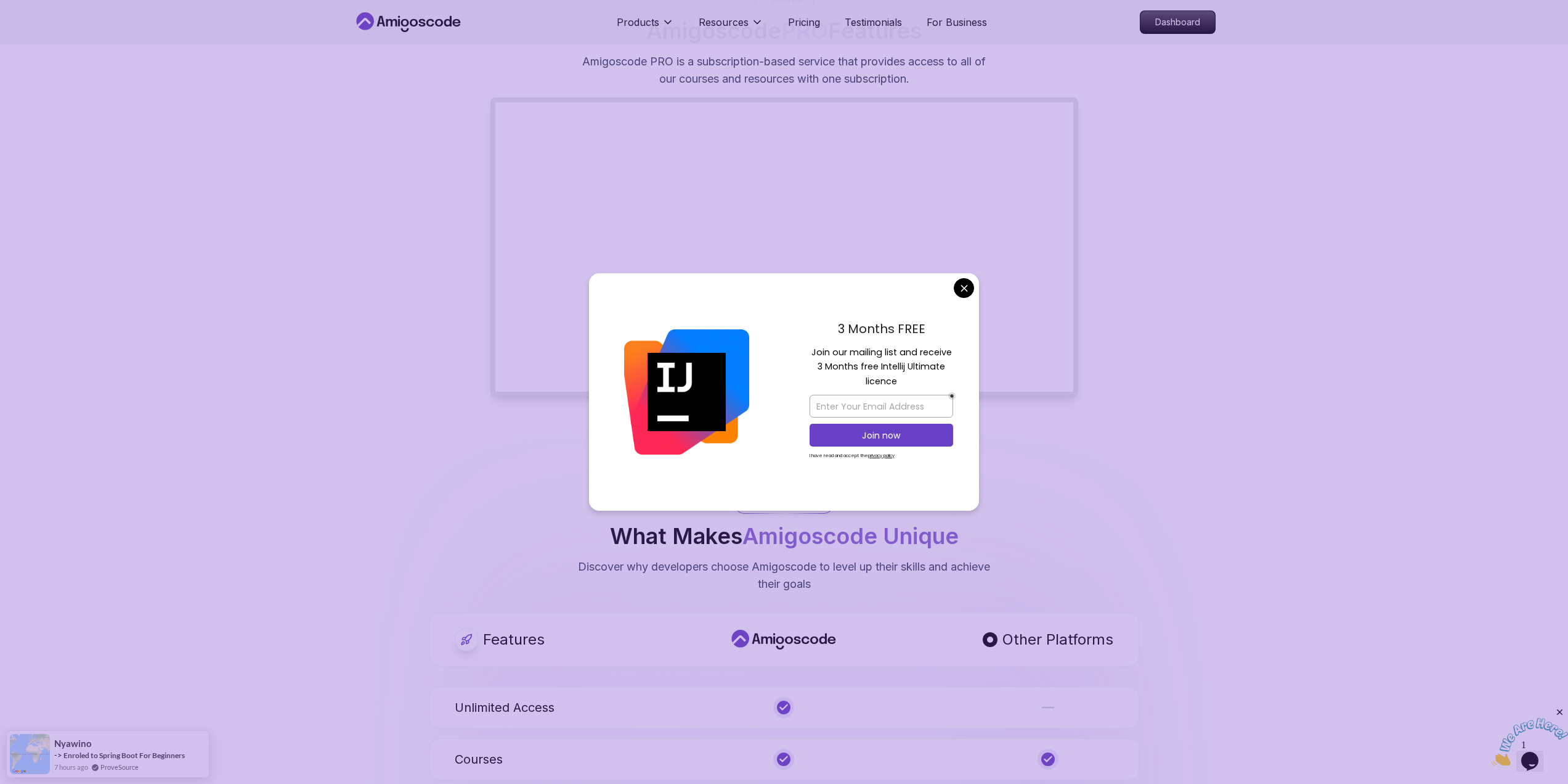
scroll to position [247, 0]
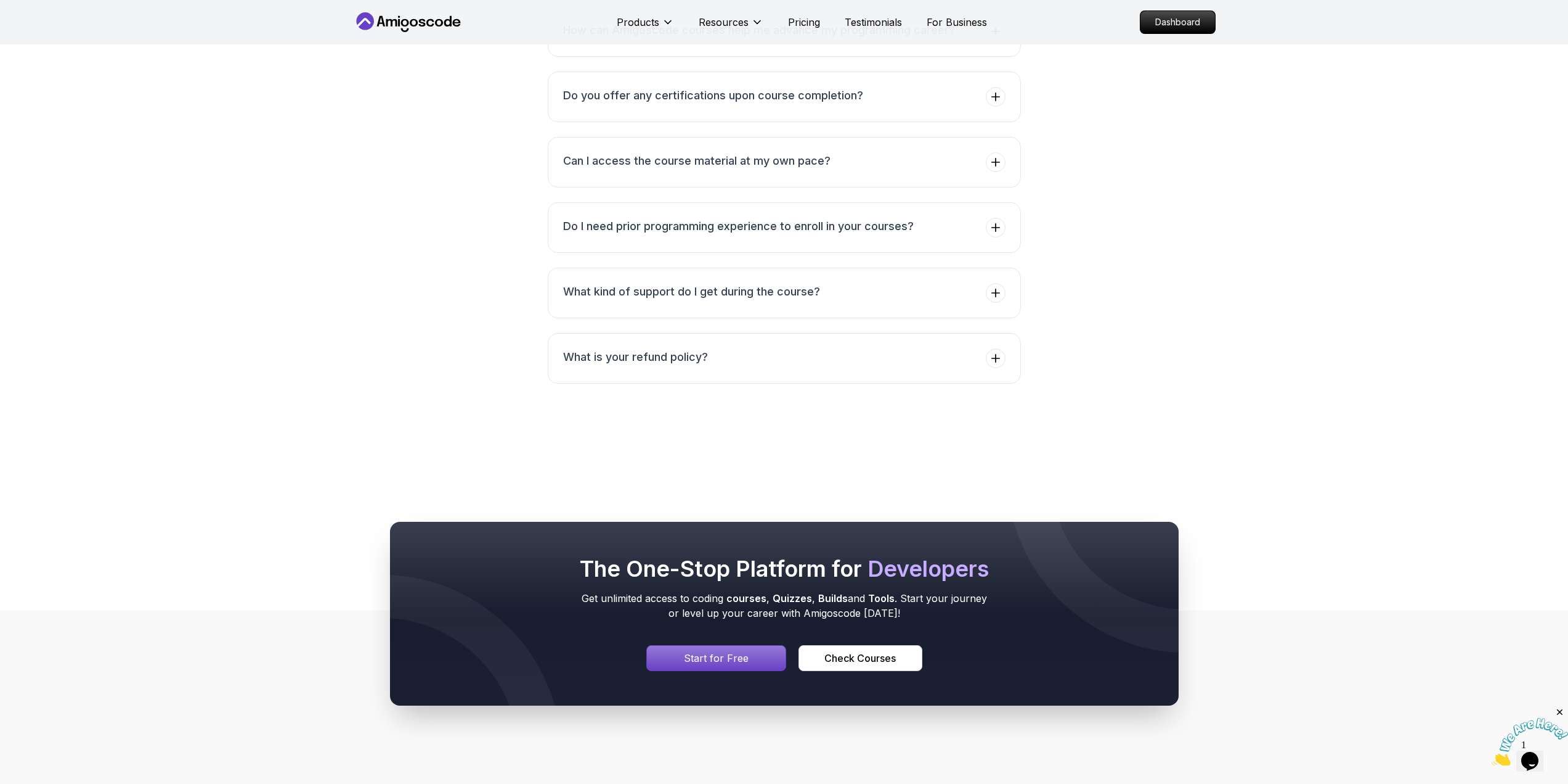
scroll to position [2241, 0]
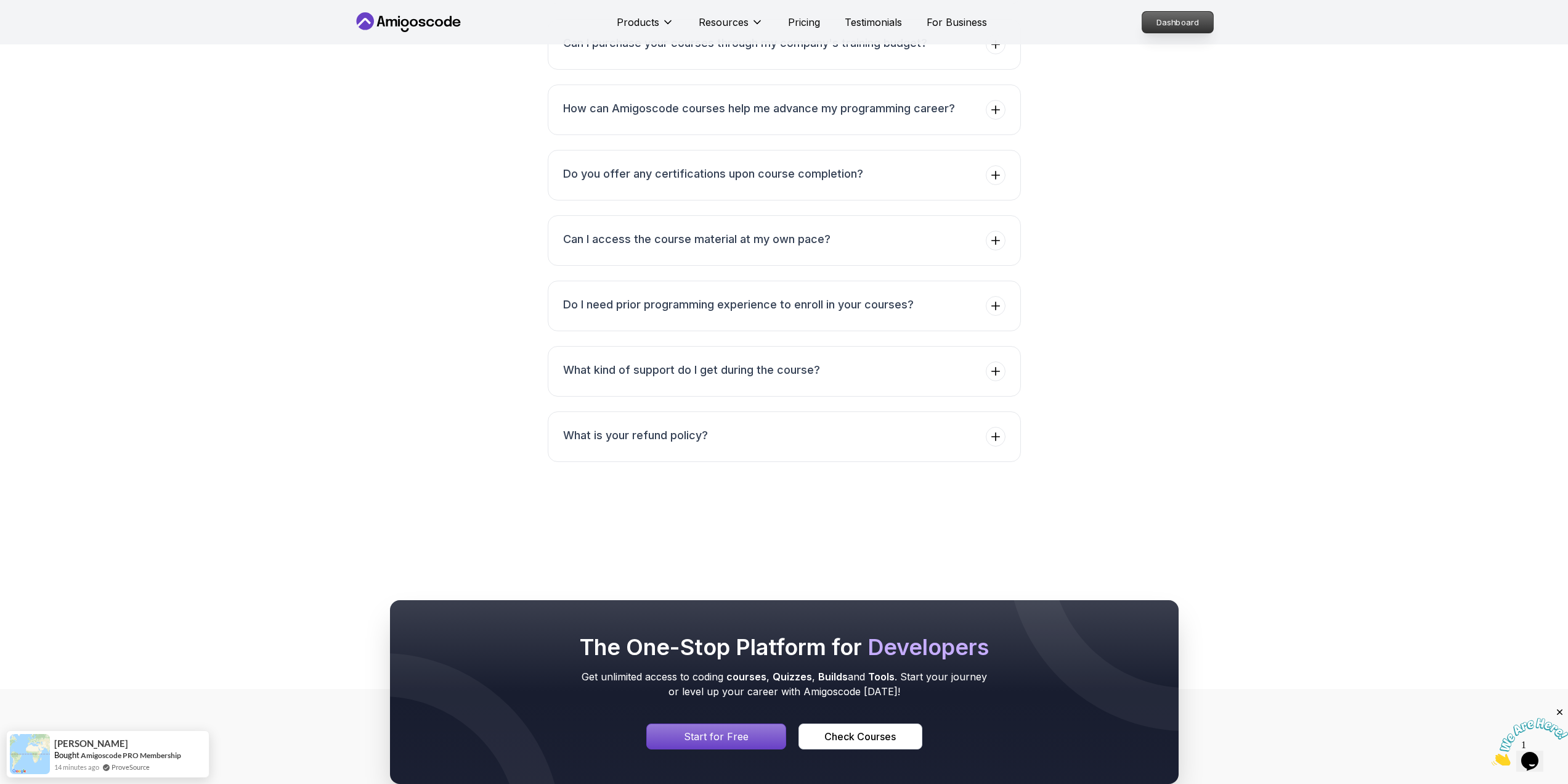
click at [1213, 29] on p "Dashboard" at bounding box center [1178, 22] width 71 height 21
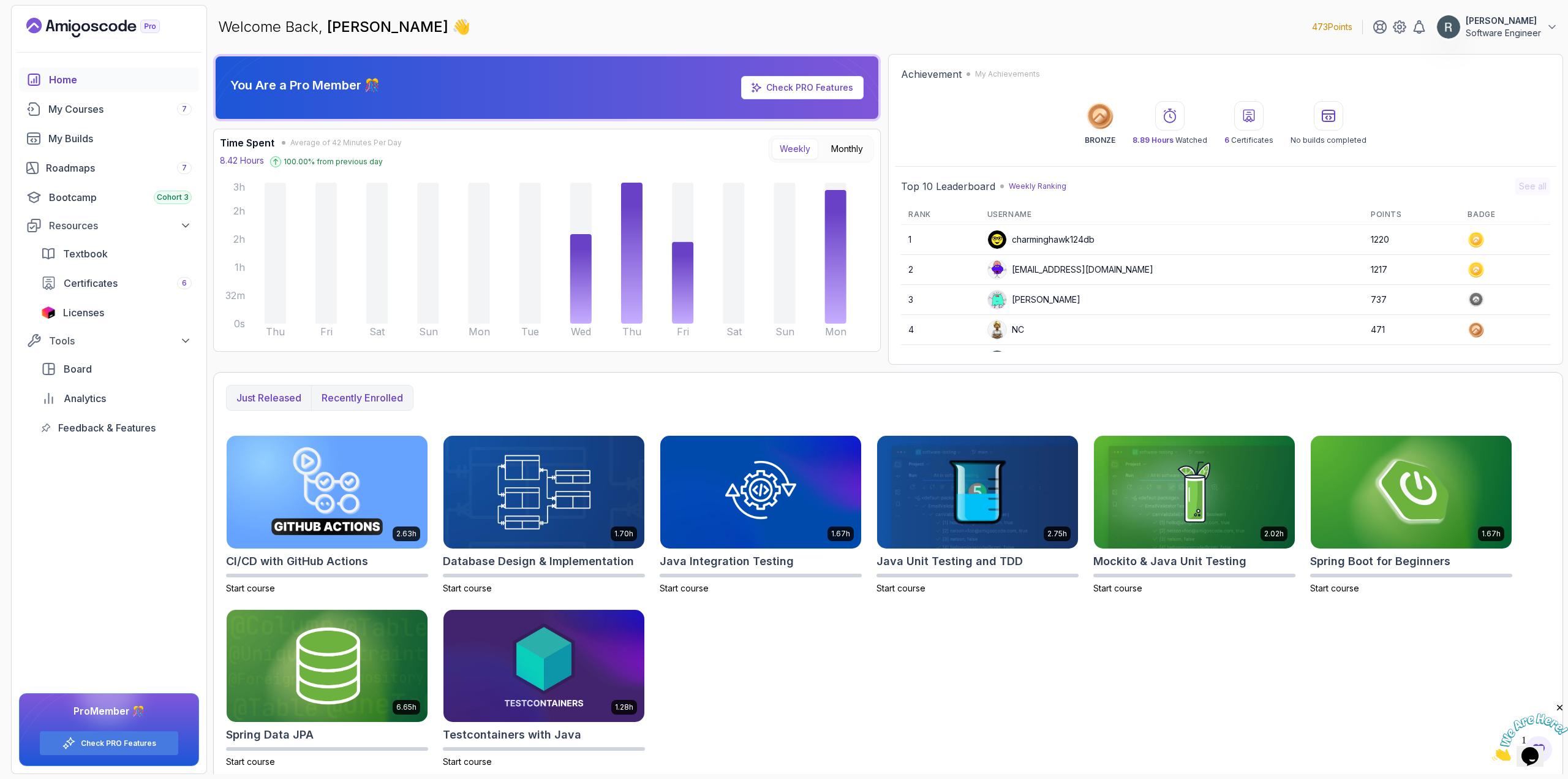
click at [356, 398] on p "Recently enrolled" at bounding box center [362, 398] width 81 height 15
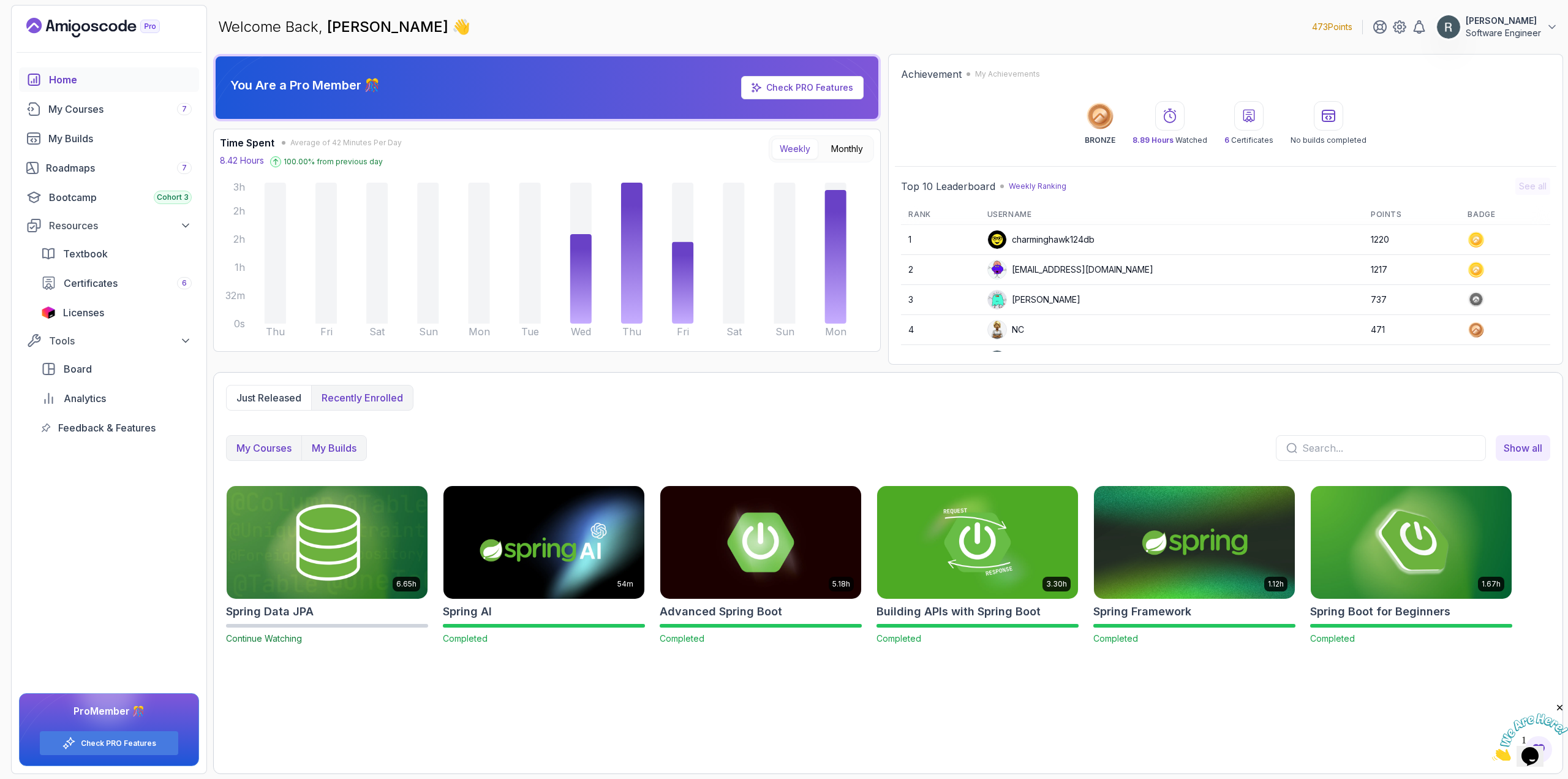
click at [344, 449] on p "My Builds" at bounding box center [333, 449] width 44 height 15
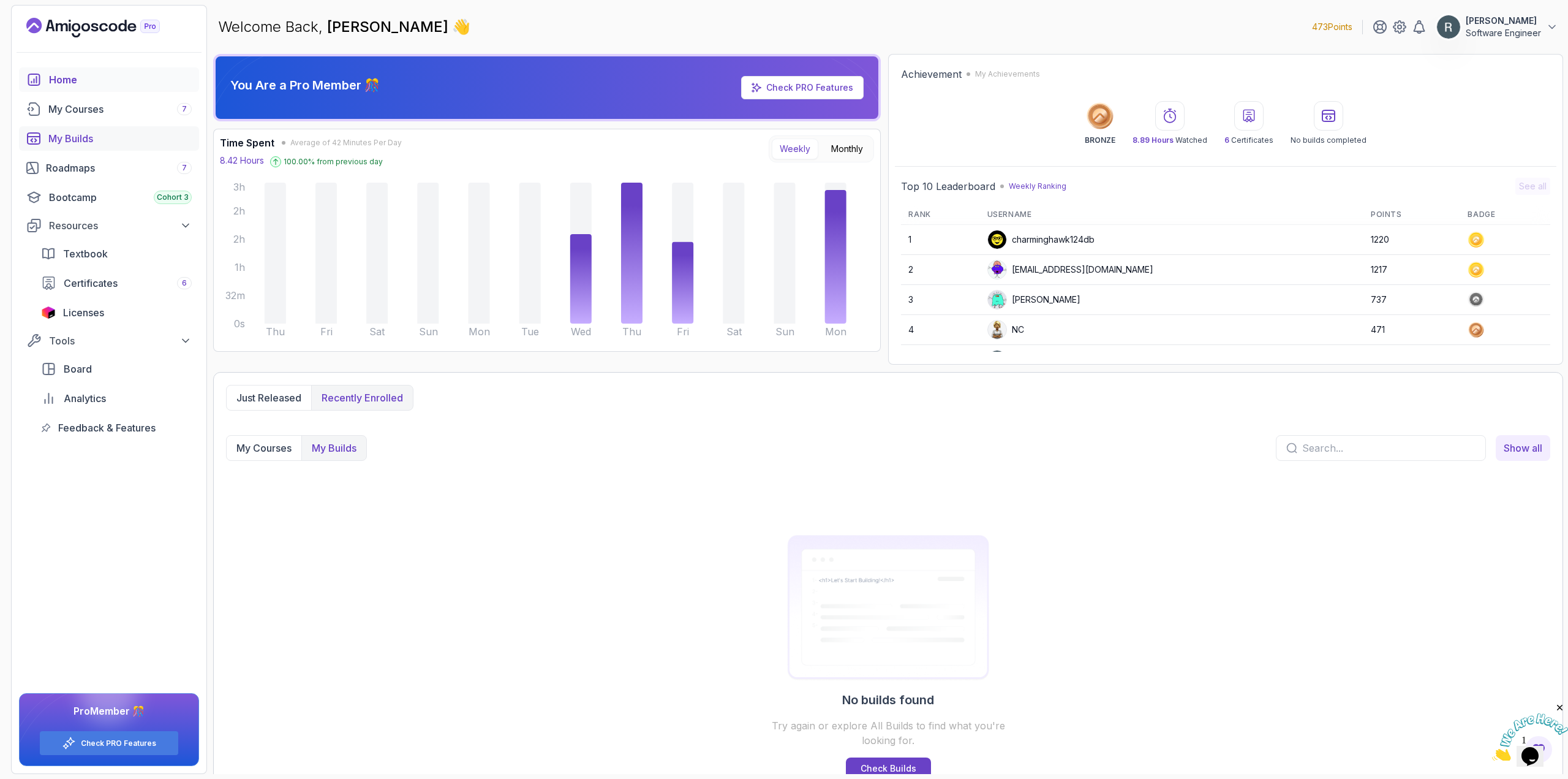
click at [136, 143] on div "My Builds" at bounding box center [120, 139] width 143 height 15
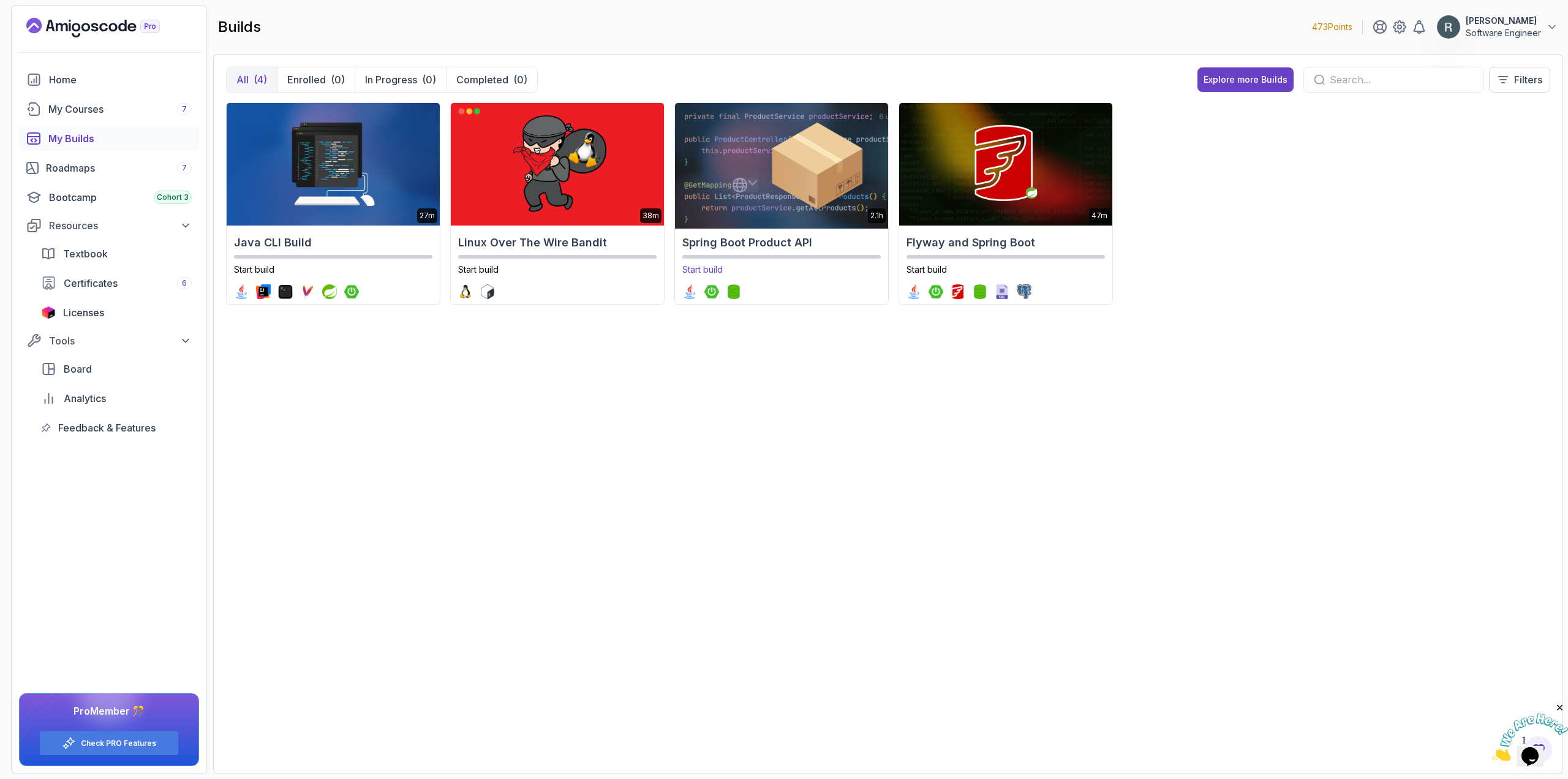
click at [733, 188] on img at bounding box center [781, 164] width 224 height 128
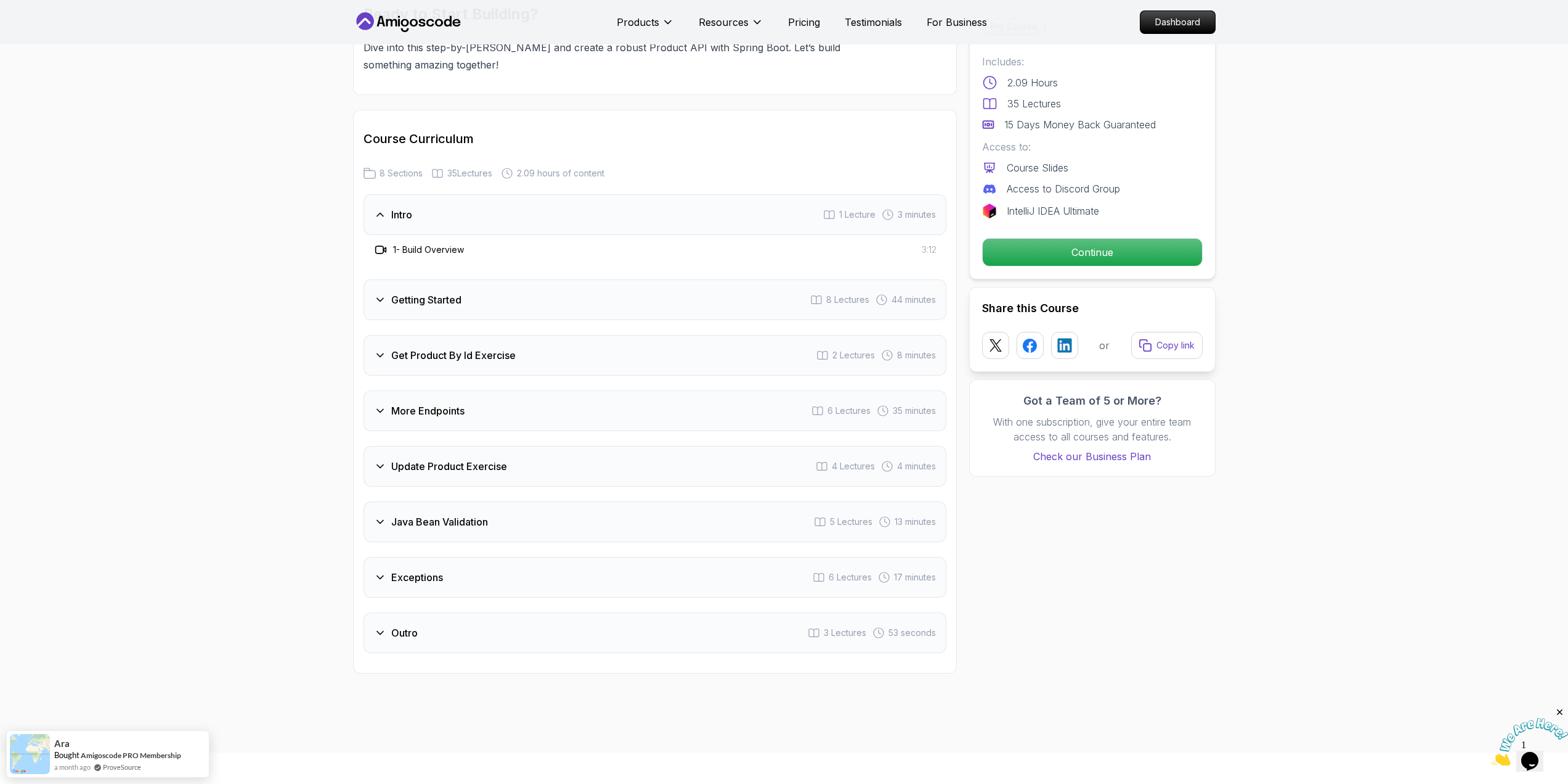
scroll to position [1418, 0]
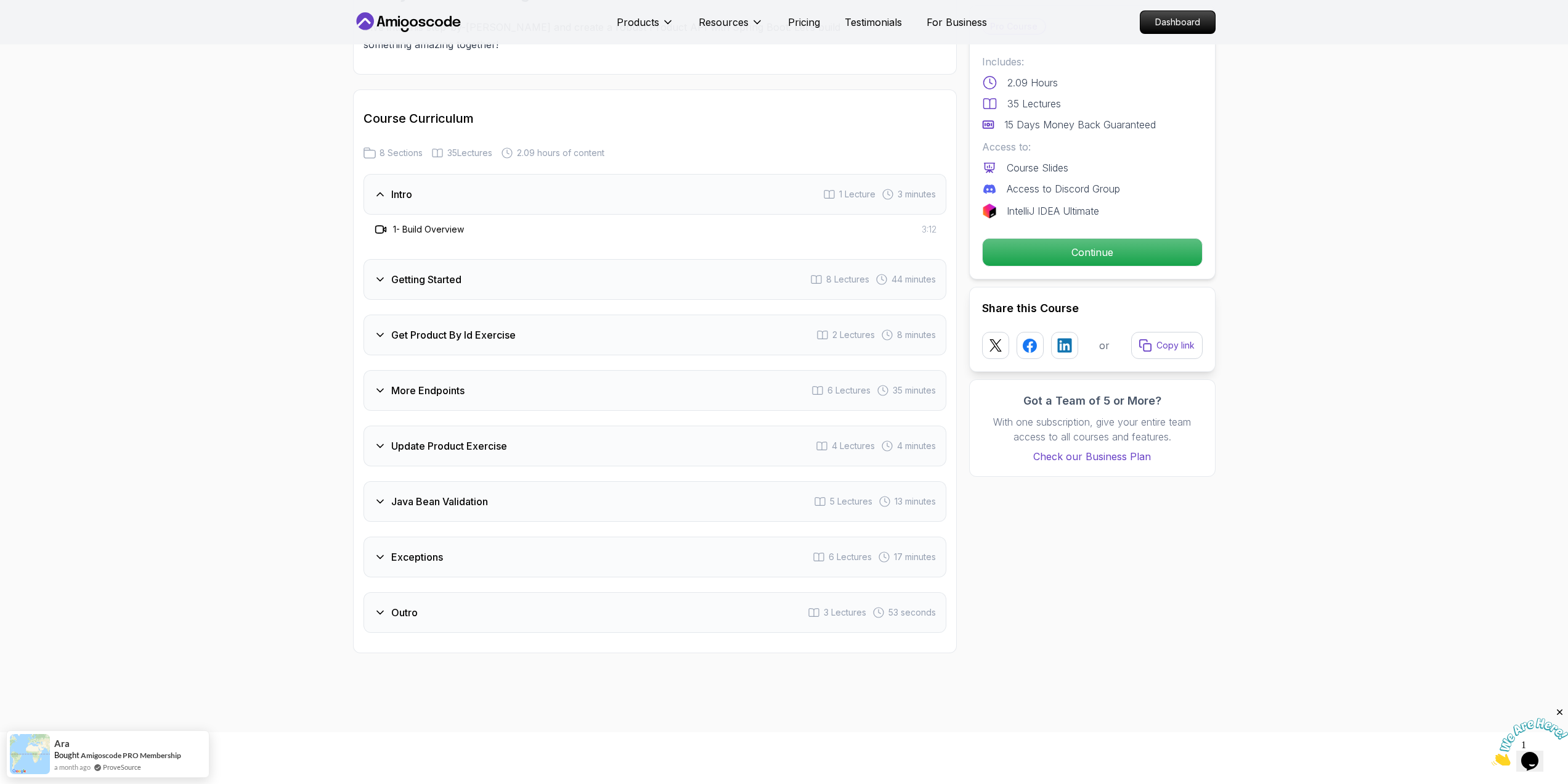
click at [522, 264] on div "Getting Started 8 Lectures 44 minutes" at bounding box center [655, 279] width 583 height 41
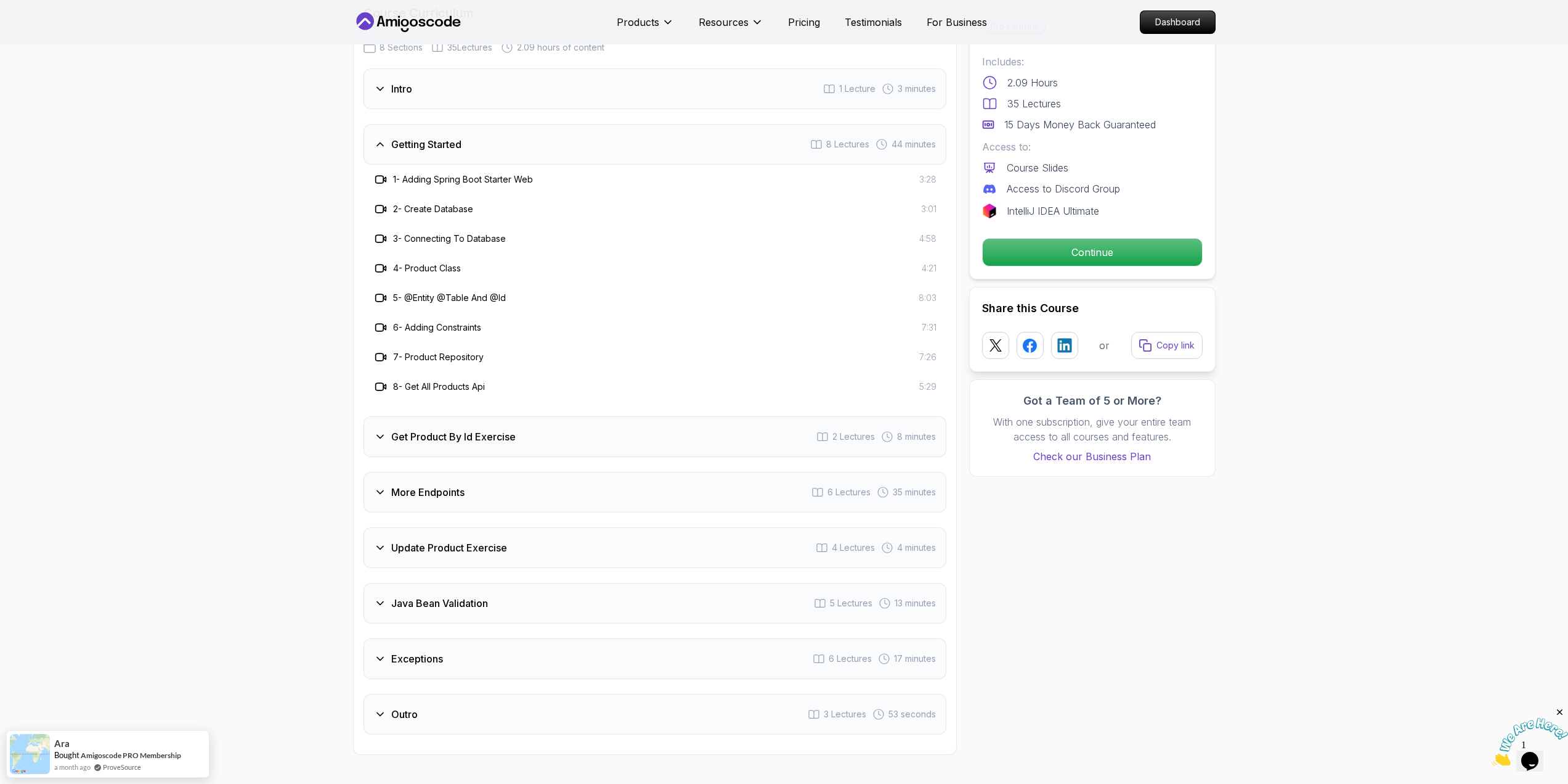
scroll to position [1541, 0]
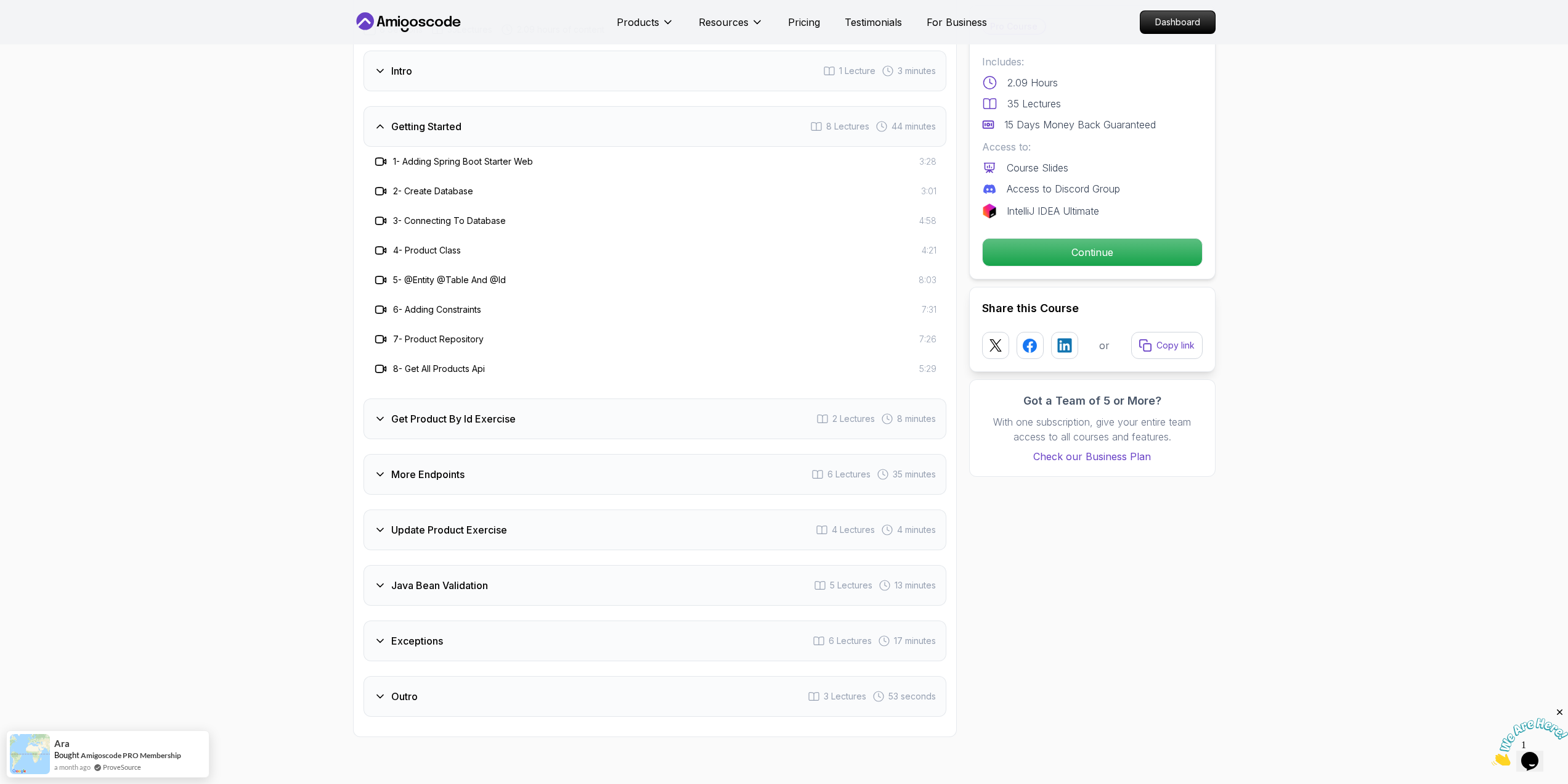
click at [538, 403] on div "Get Product By Id Exercise 2 Lectures 8 minutes" at bounding box center [655, 418] width 583 height 41
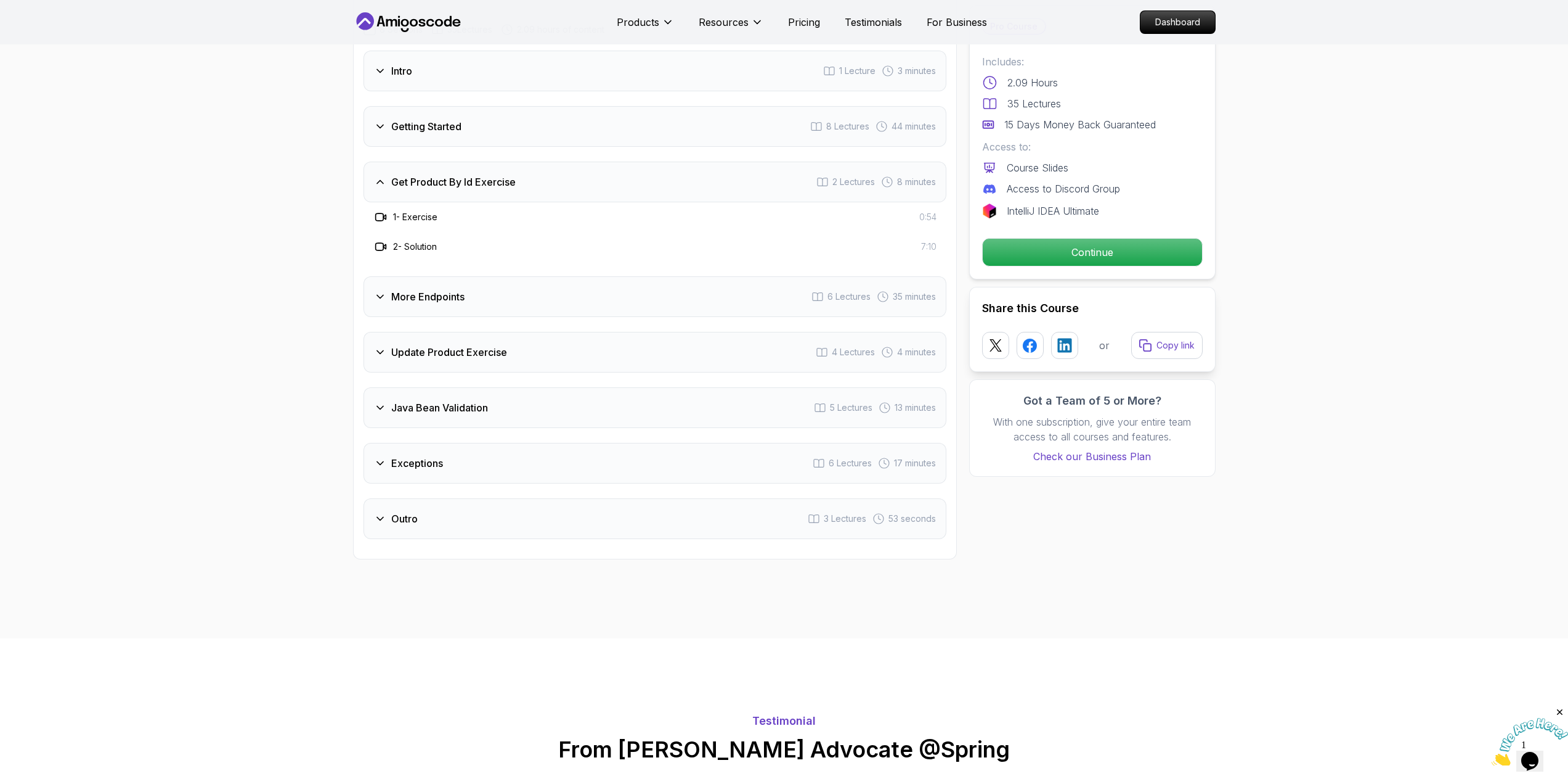
click at [528, 446] on div "Exceptions 6 Lectures 17 minutes" at bounding box center [655, 463] width 583 height 41
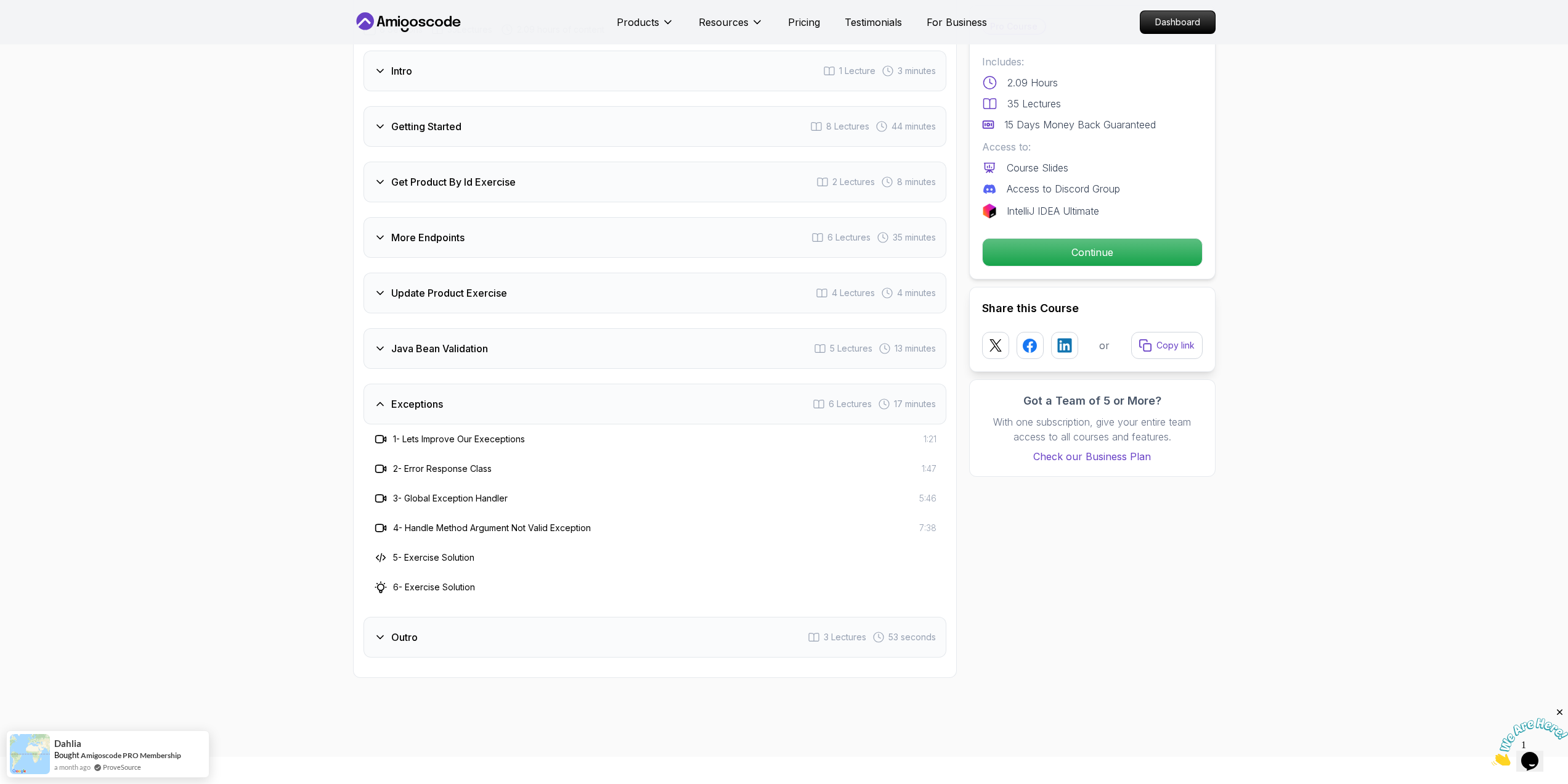
click at [554, 617] on div "Outro 3 Lectures 53 seconds" at bounding box center [655, 637] width 583 height 41
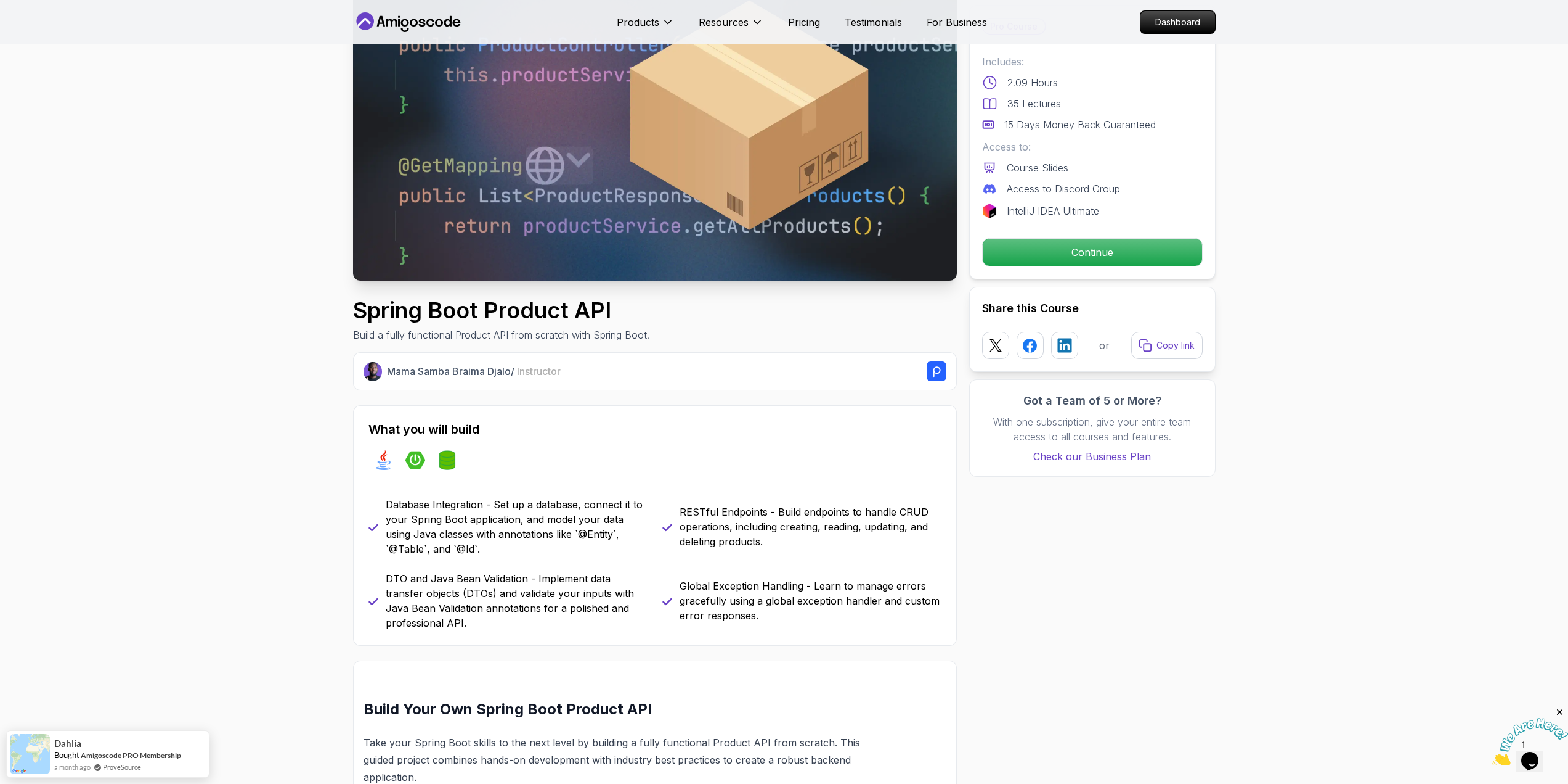
scroll to position [124, 0]
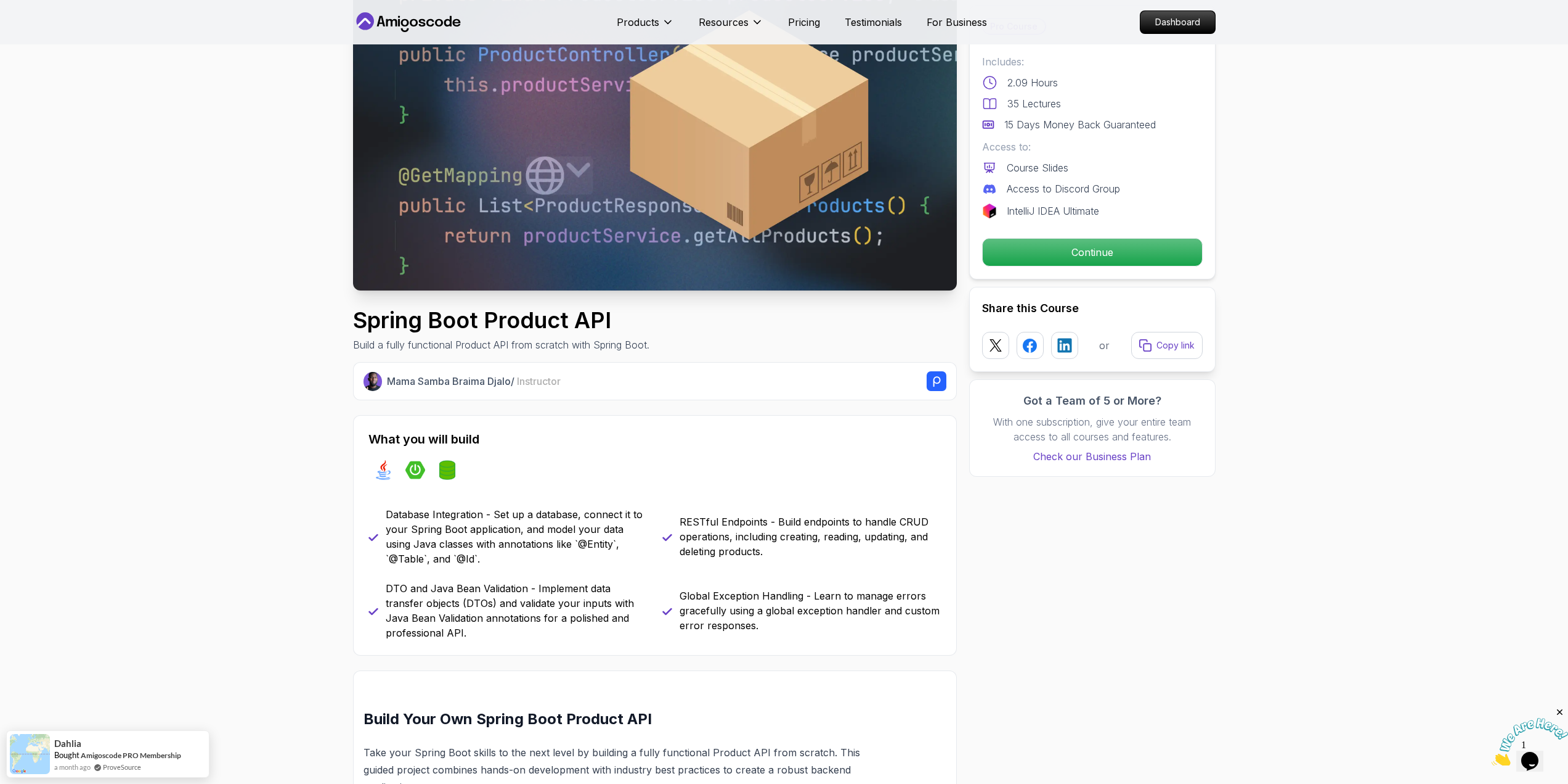
click at [428, 24] on icon at bounding box center [429, 23] width 8 height 8
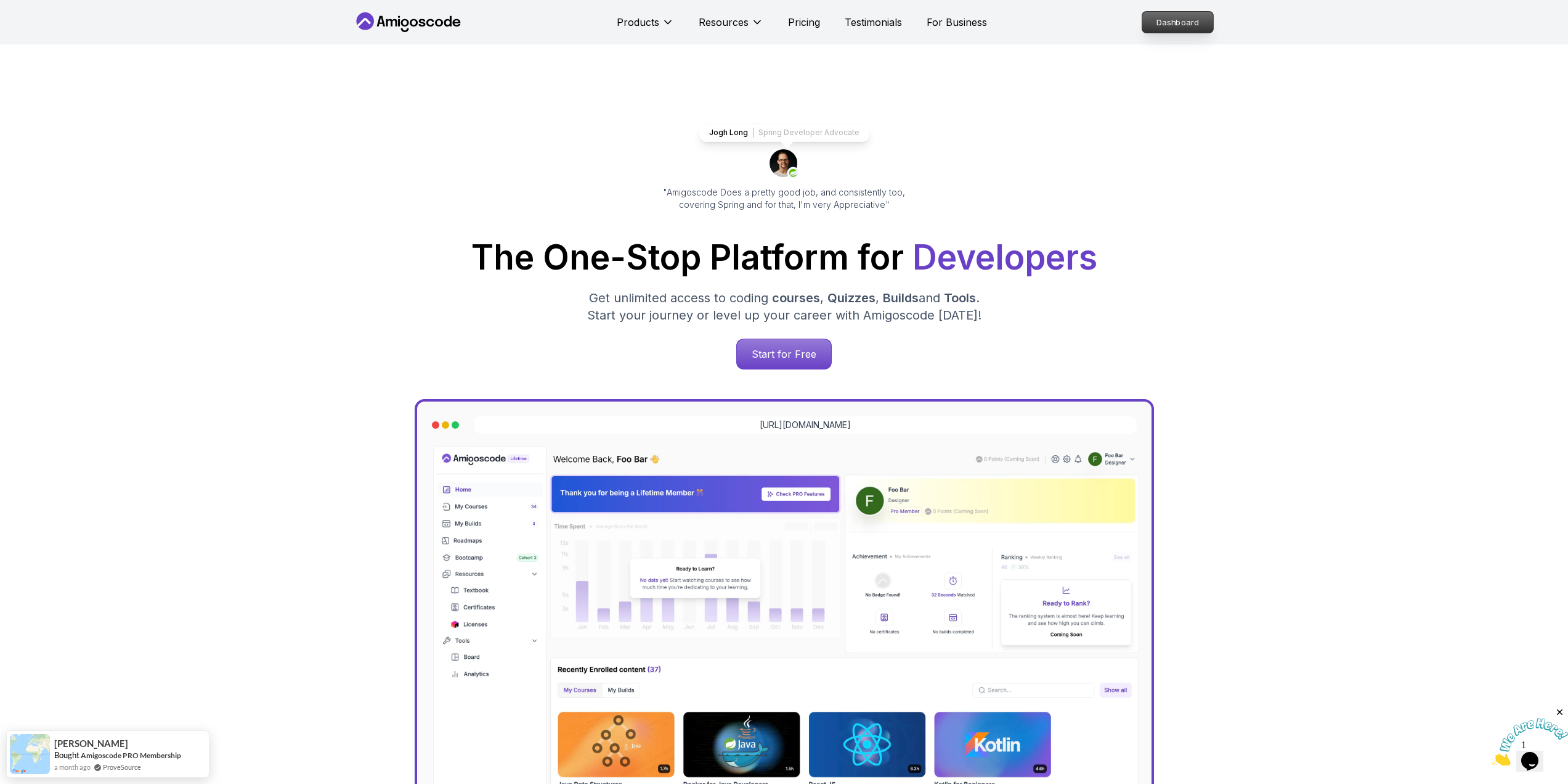
click at [1181, 26] on p "Dashboard" at bounding box center [1178, 22] width 71 height 21
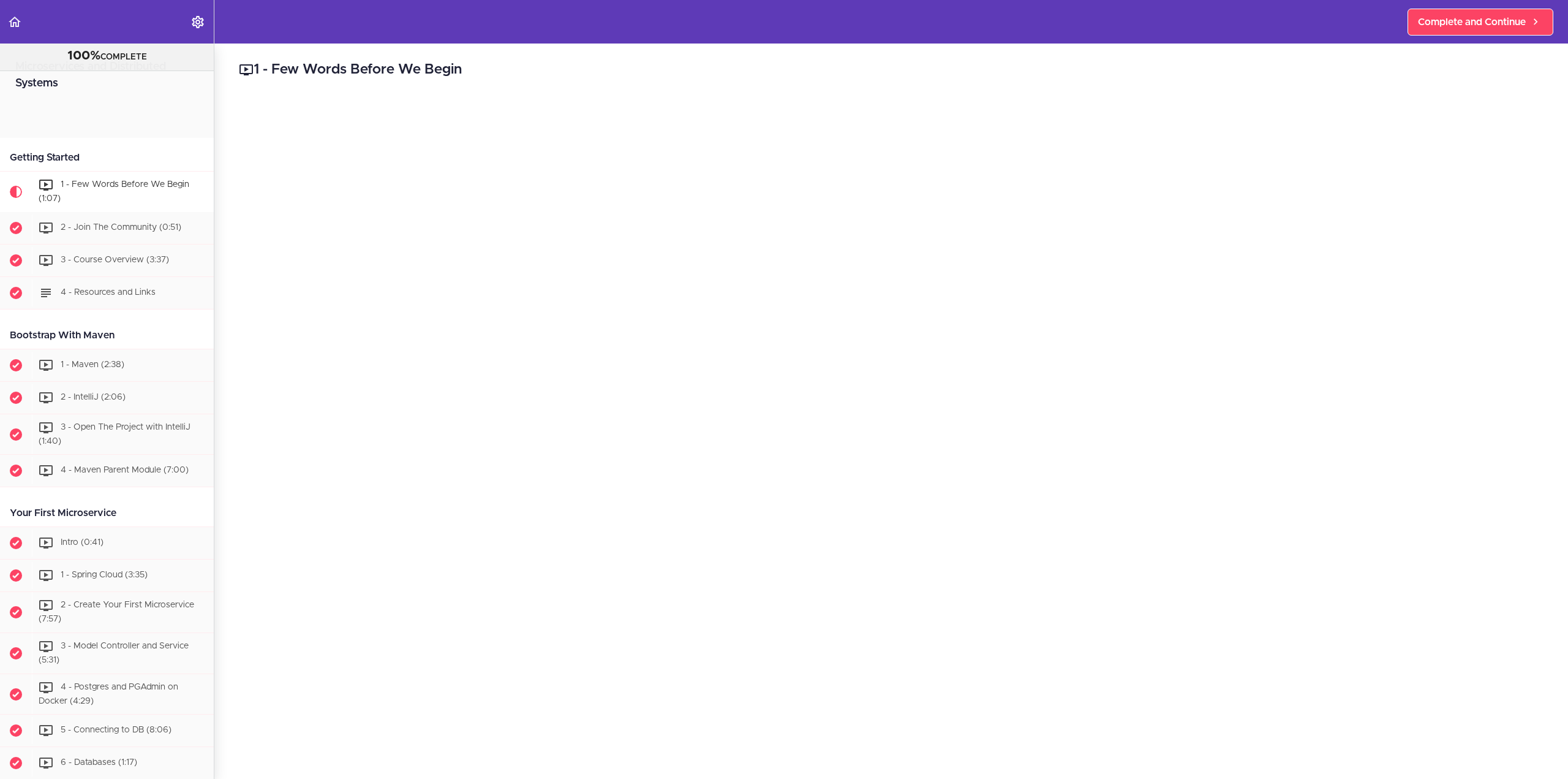
scroll to position [97, 0]
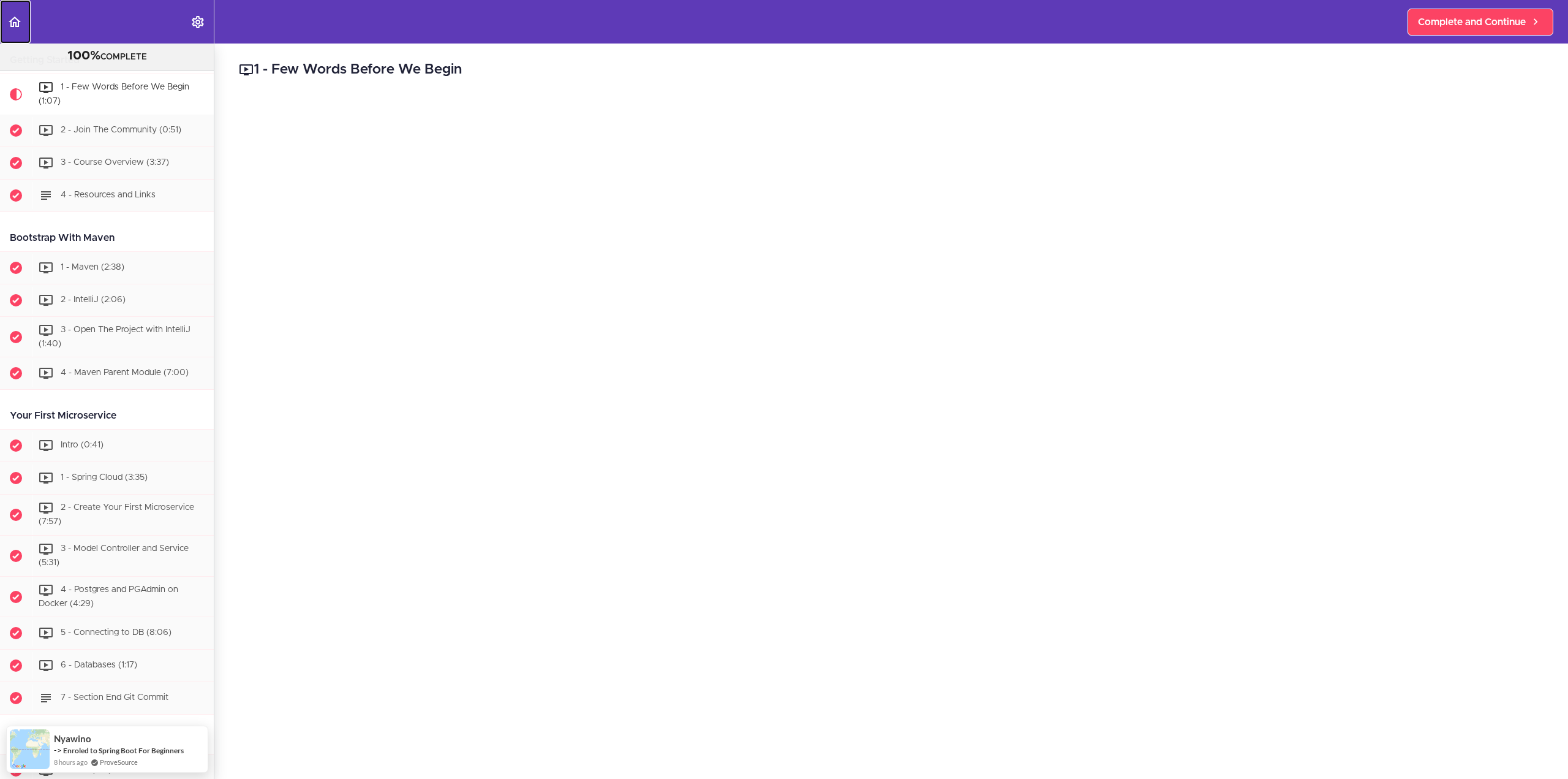
click at [9, 22] on use "Back to course curriculum" at bounding box center [14, 22] width 12 height 10
